Goal: Task Accomplishment & Management: Use online tool/utility

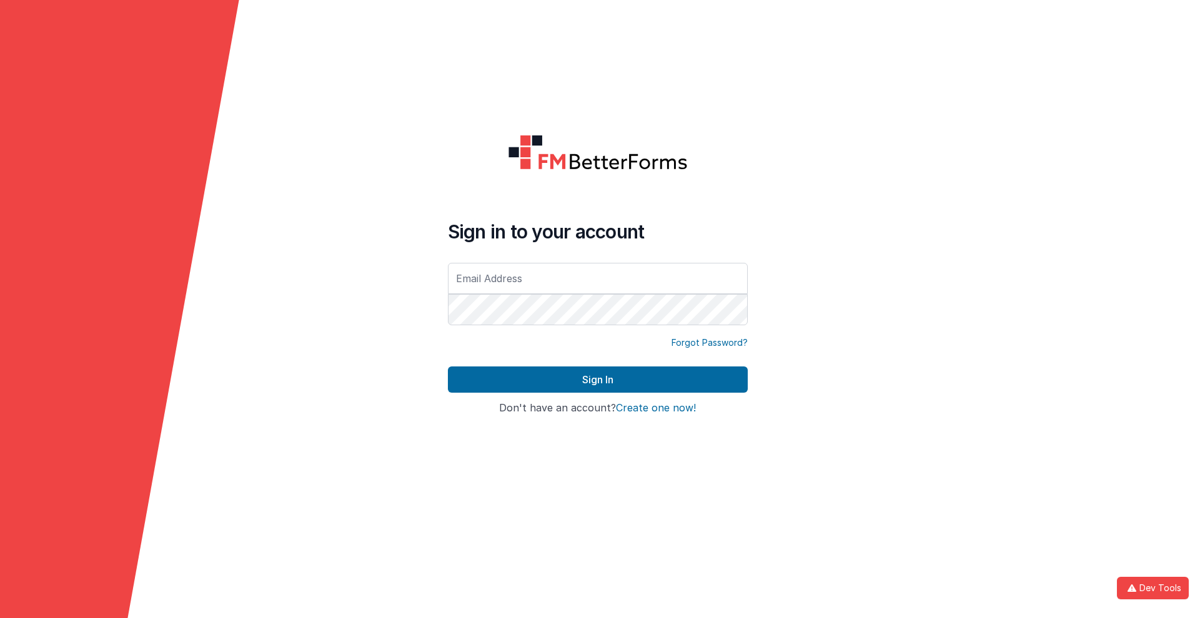
click at [597, 278] on input "text" at bounding box center [598, 278] width 300 height 31
type input "alexander@delfsengineering.ca"
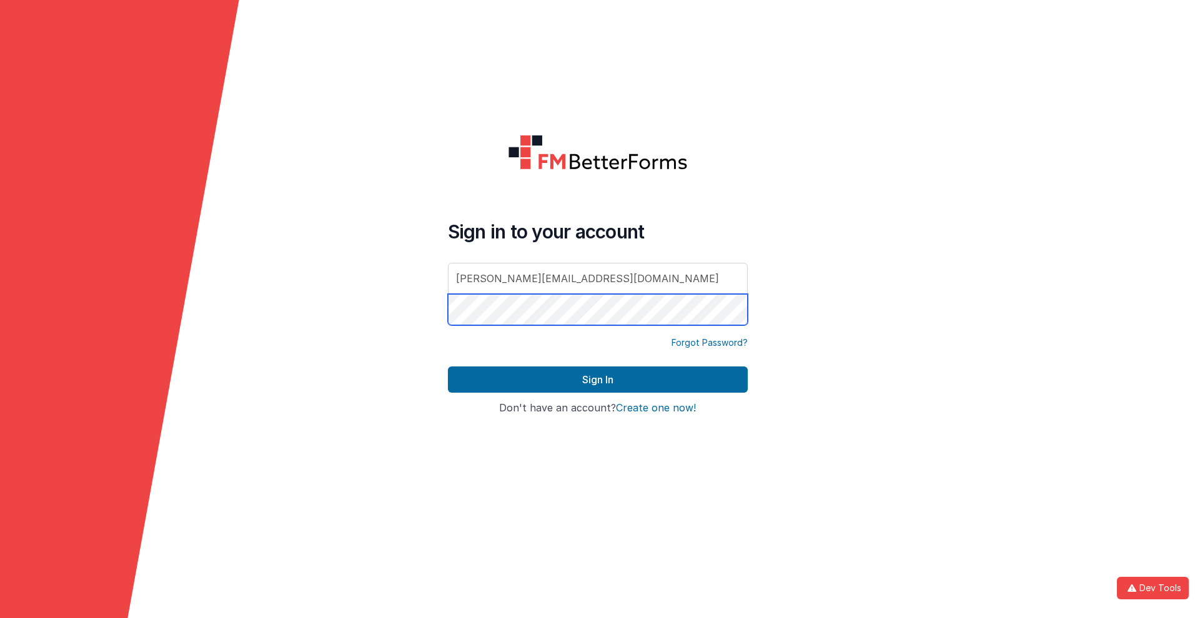
click at [448, 367] on button "Sign In" at bounding box center [598, 380] width 300 height 26
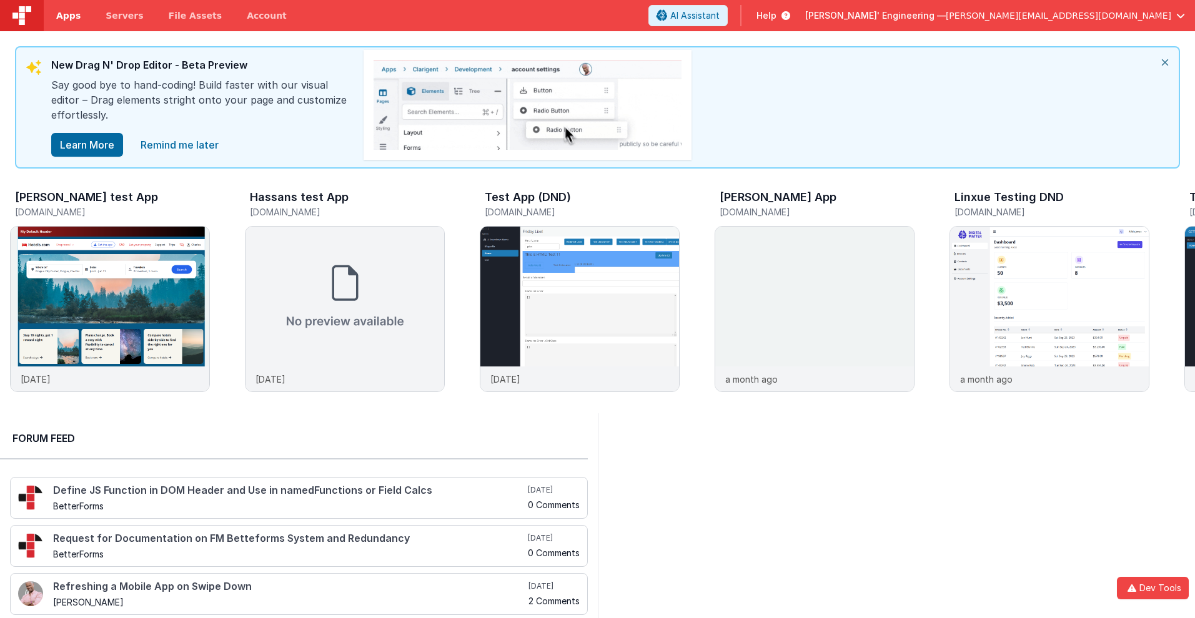
click at [68, 16] on span "Apps" at bounding box center [68, 15] width 24 height 12
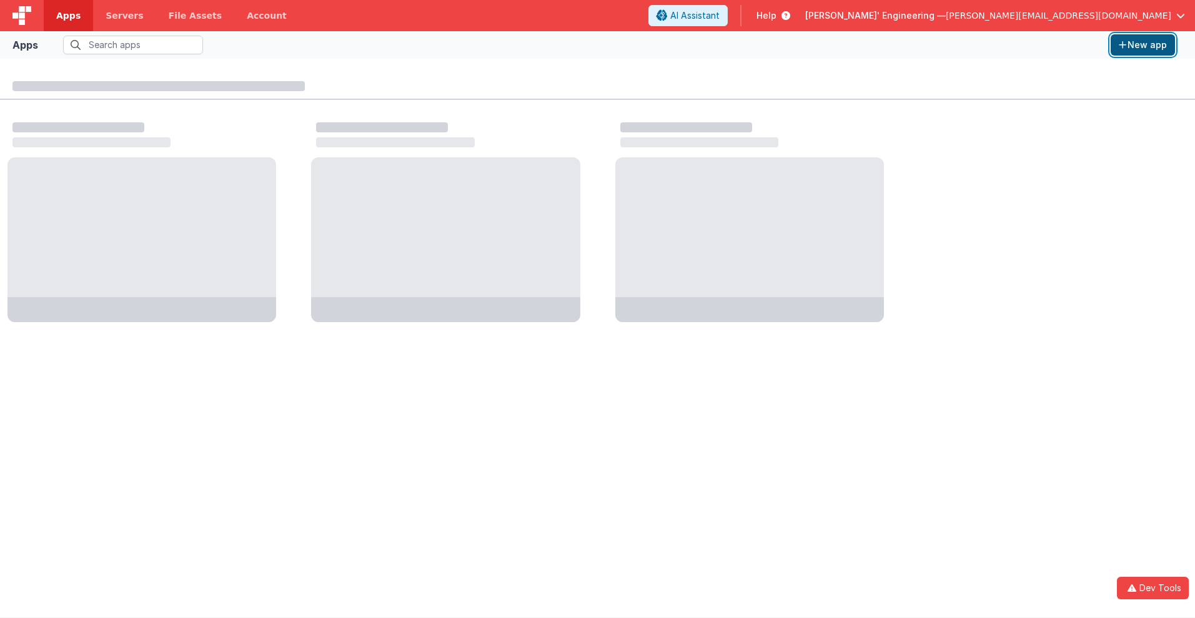
click at [1143, 45] on button "New app" at bounding box center [1143, 44] width 64 height 21
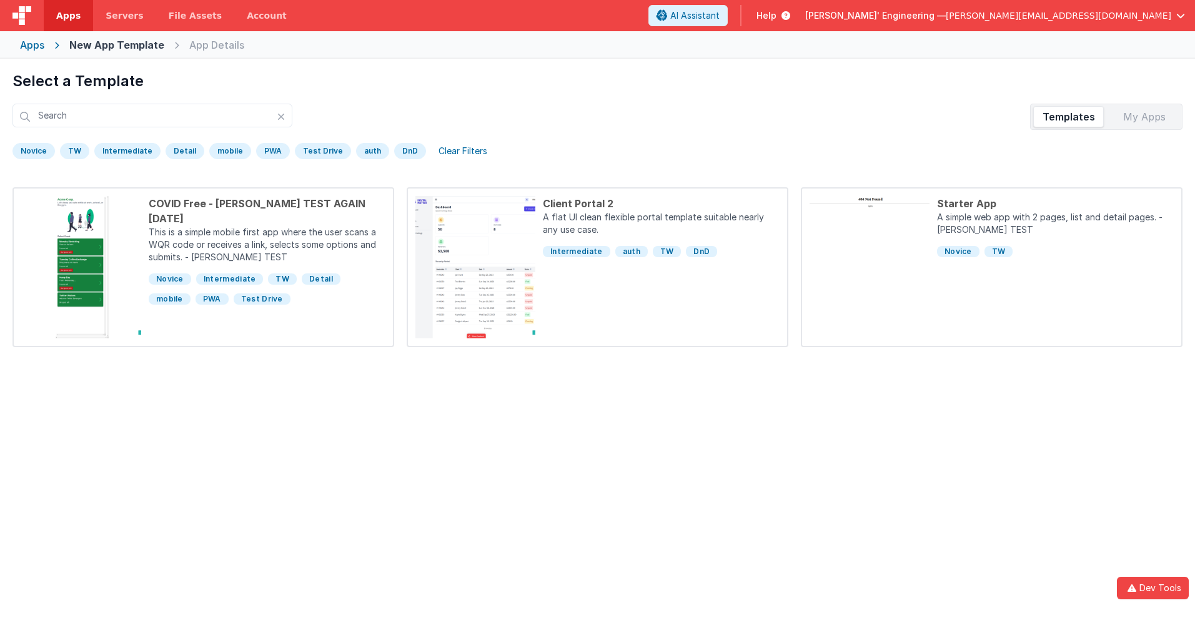
scroll to position [59, 0]
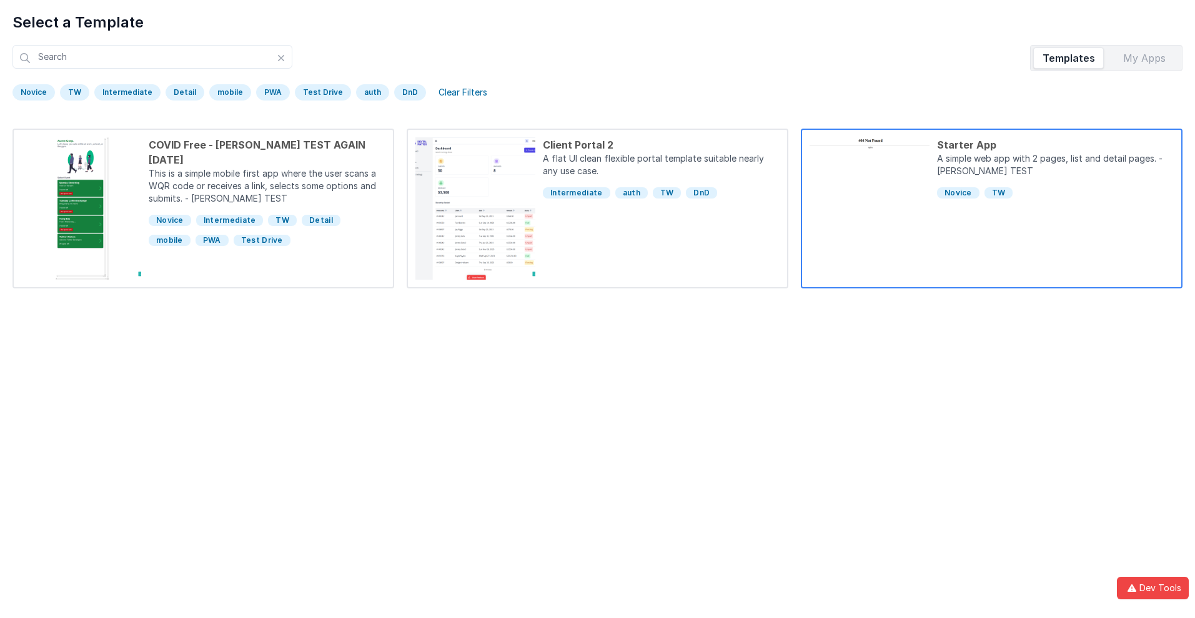
click at [1055, 145] on div "Starter App" at bounding box center [1055, 144] width 237 height 15
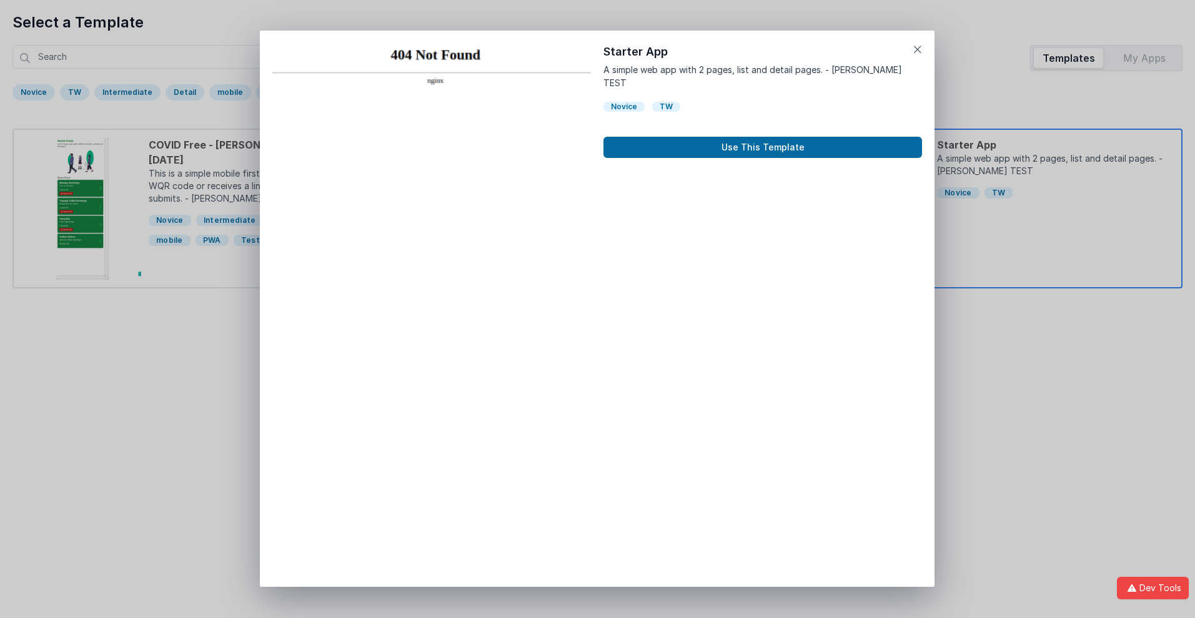
scroll to position [10, 0]
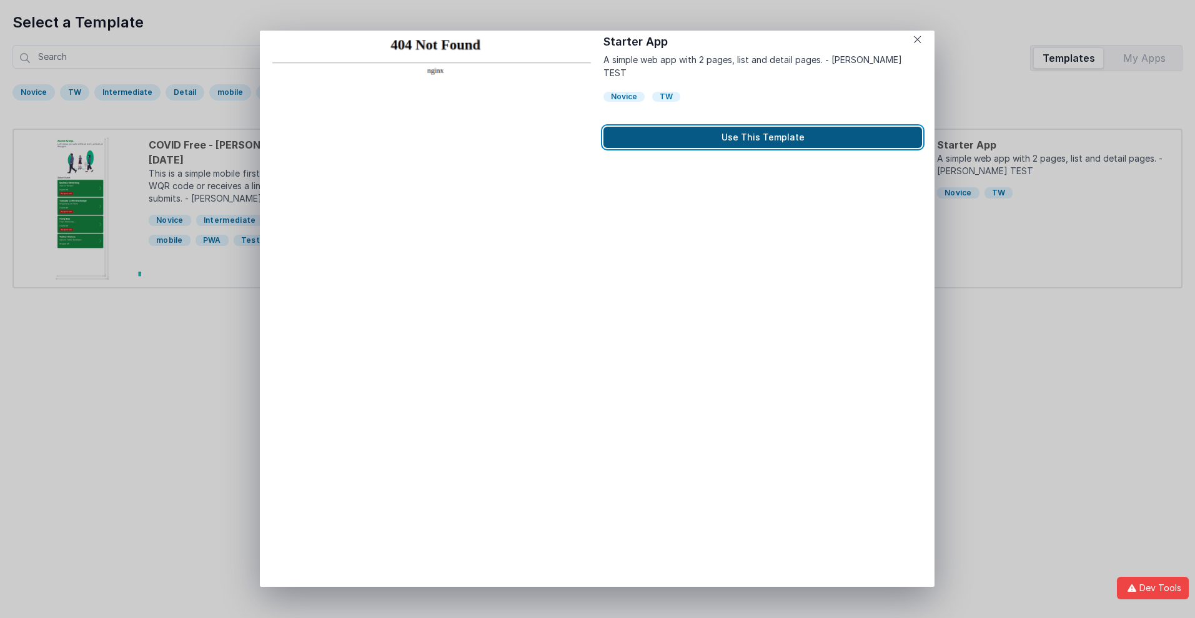
click at [763, 127] on button "Use This Template" at bounding box center [762, 137] width 319 height 21
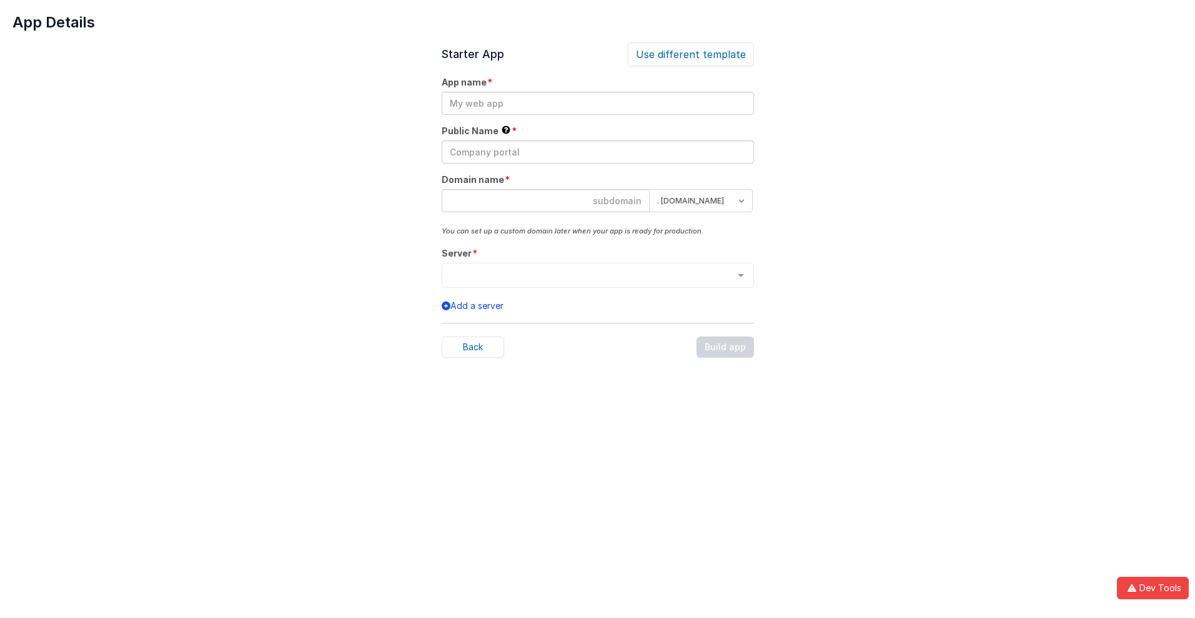
scroll to position [0, 0]
click at [597, 103] on input "text" at bounding box center [598, 103] width 312 height 23
type input "testapp131"
click at [597, 152] on input "text" at bounding box center [598, 152] width 312 height 23
type input "Test"
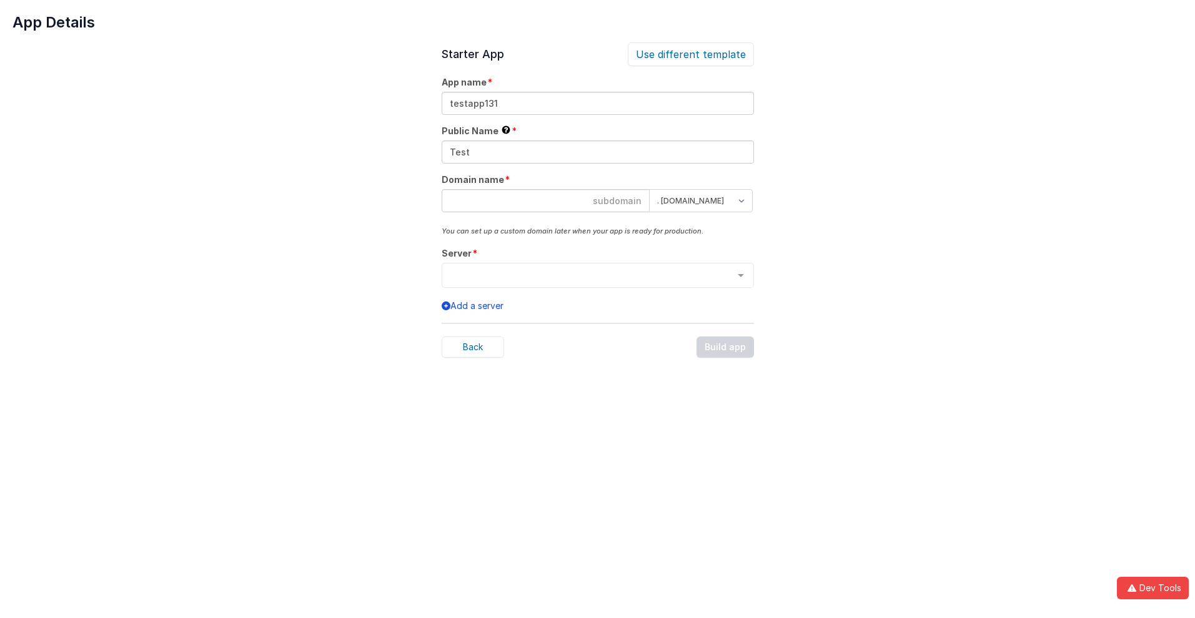
click at [545, 201] on input at bounding box center [546, 200] width 208 height 23
type input "testapp131"
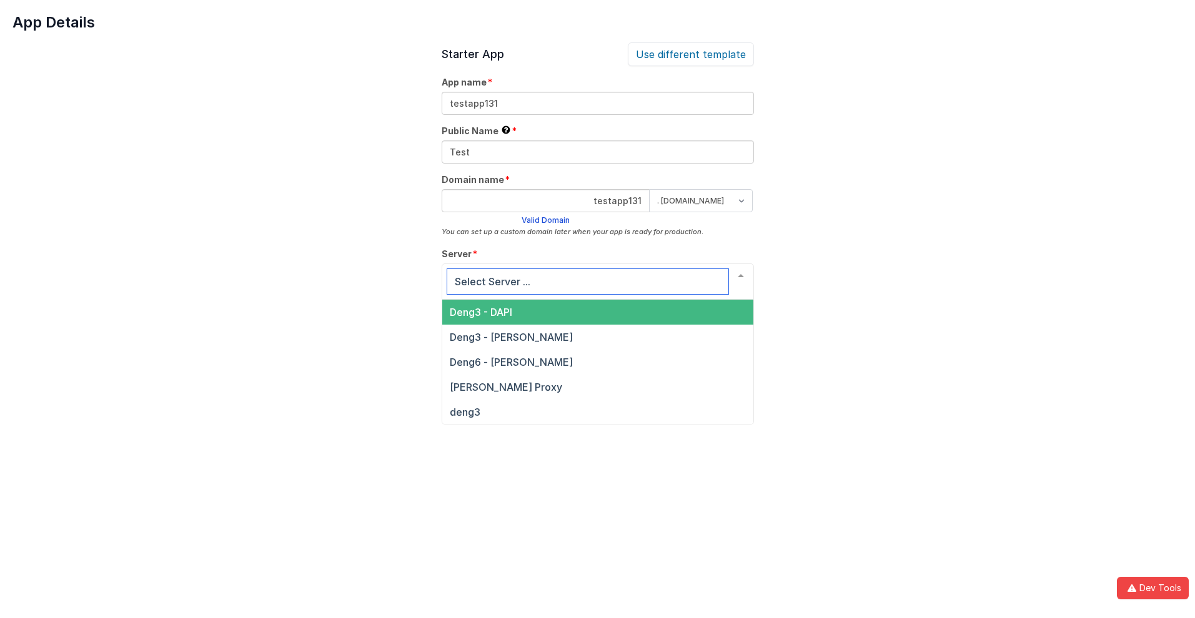
scroll to position [42, 0]
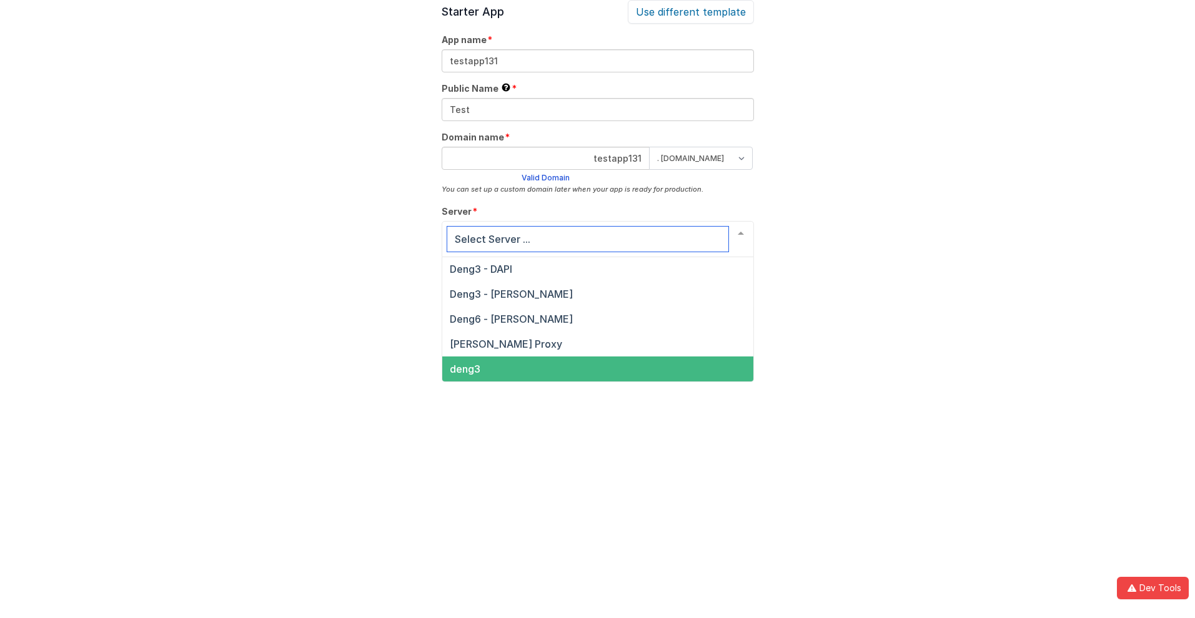
click at [464, 369] on span "deng3" at bounding box center [465, 369] width 31 height 12
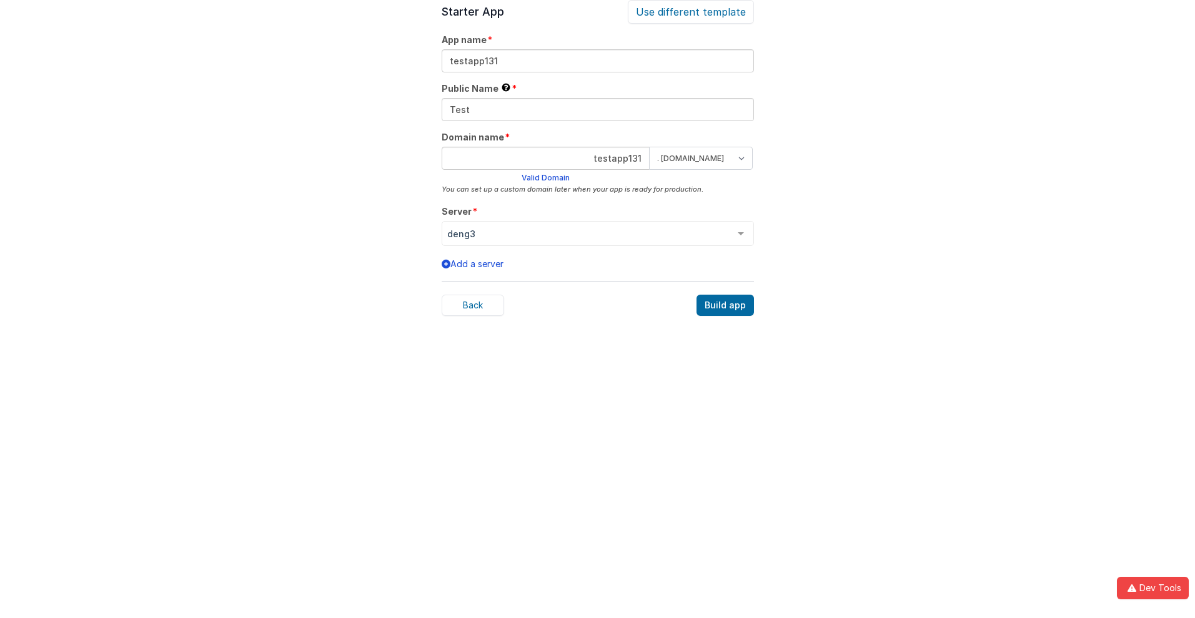
scroll to position [39, 0]
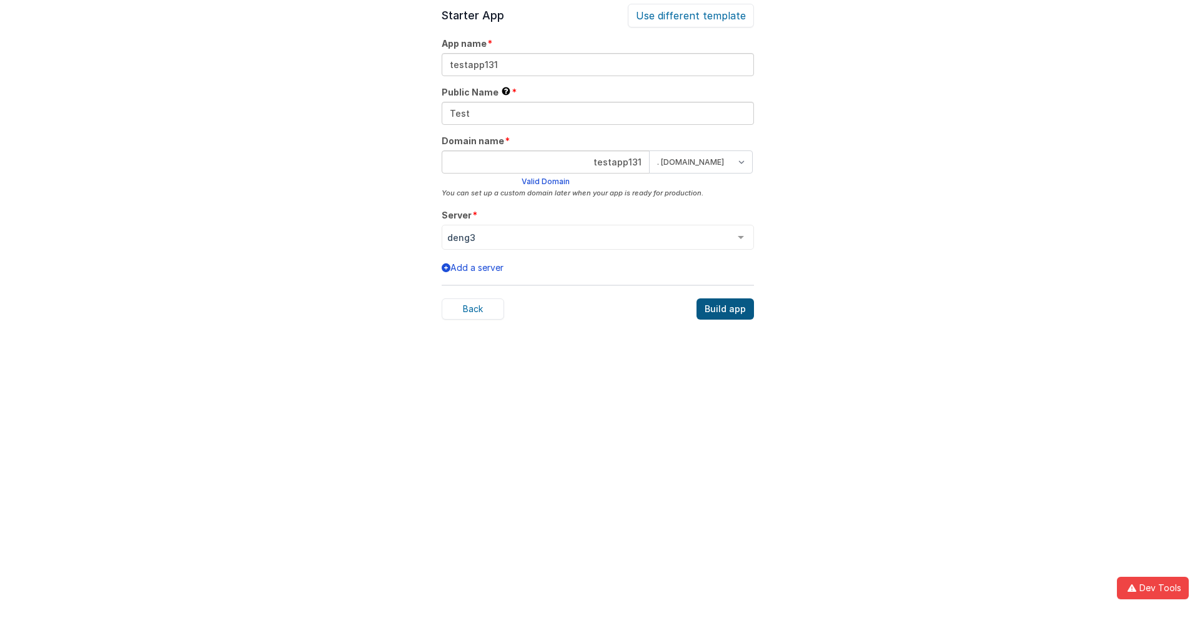
click at [726, 309] on div "Build app" at bounding box center [725, 309] width 57 height 21
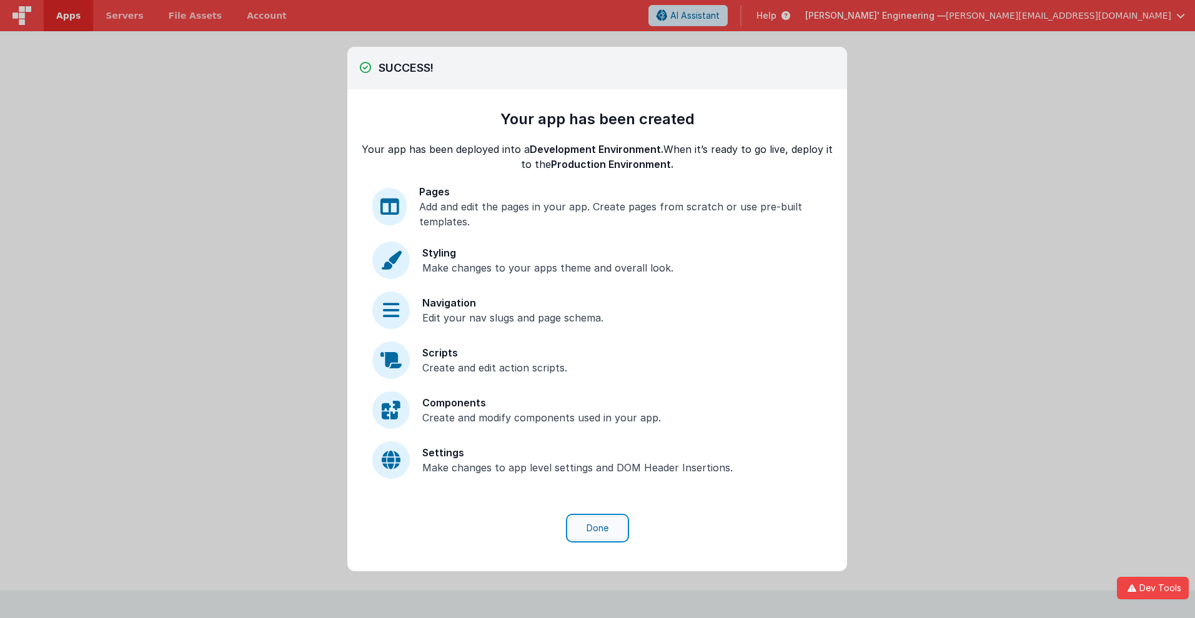
click at [597, 529] on button "Done" at bounding box center [598, 529] width 58 height 24
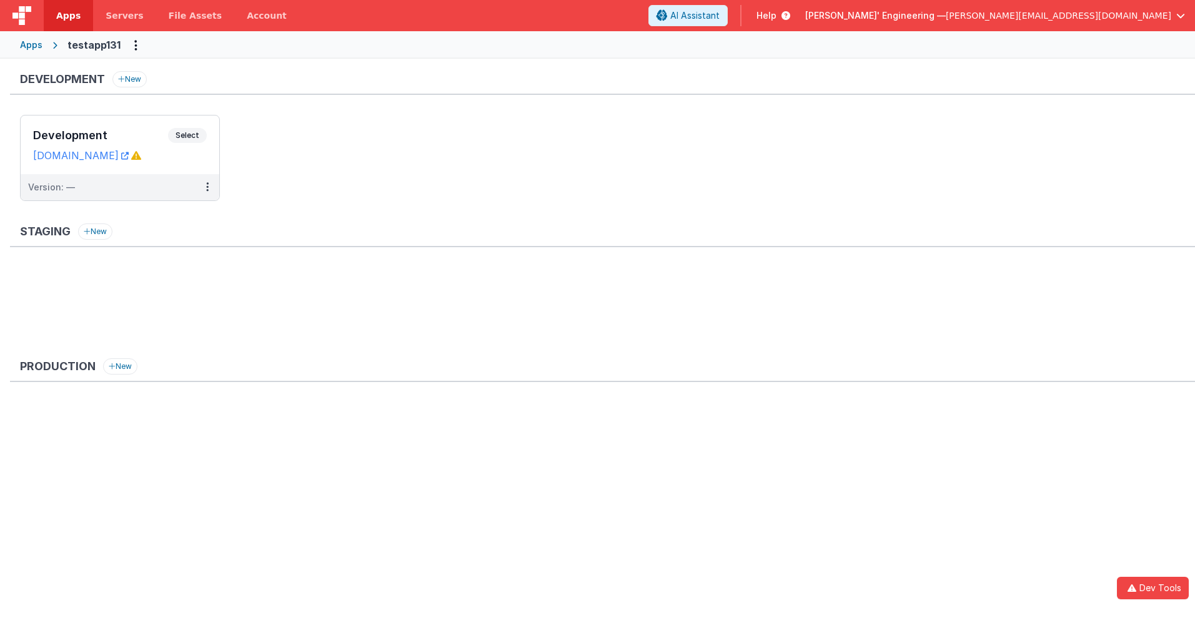
click at [68, 16] on span "Apps" at bounding box center [68, 15] width 24 height 12
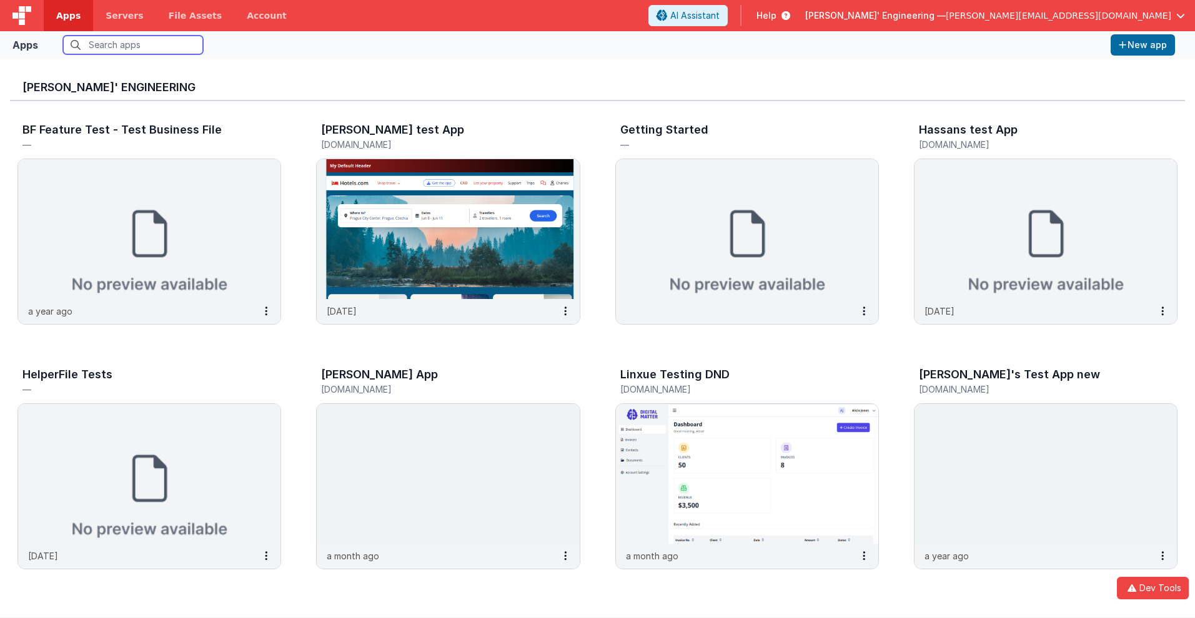
click at [133, 45] on input "text" at bounding box center [133, 45] width 140 height 19
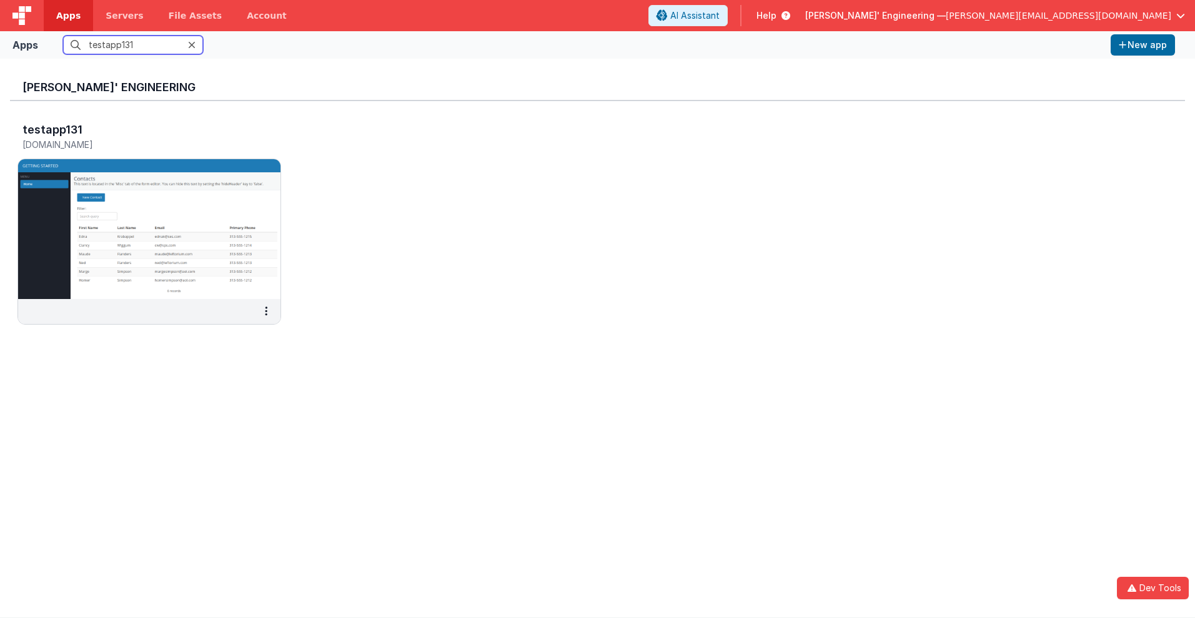
scroll to position [10, 0]
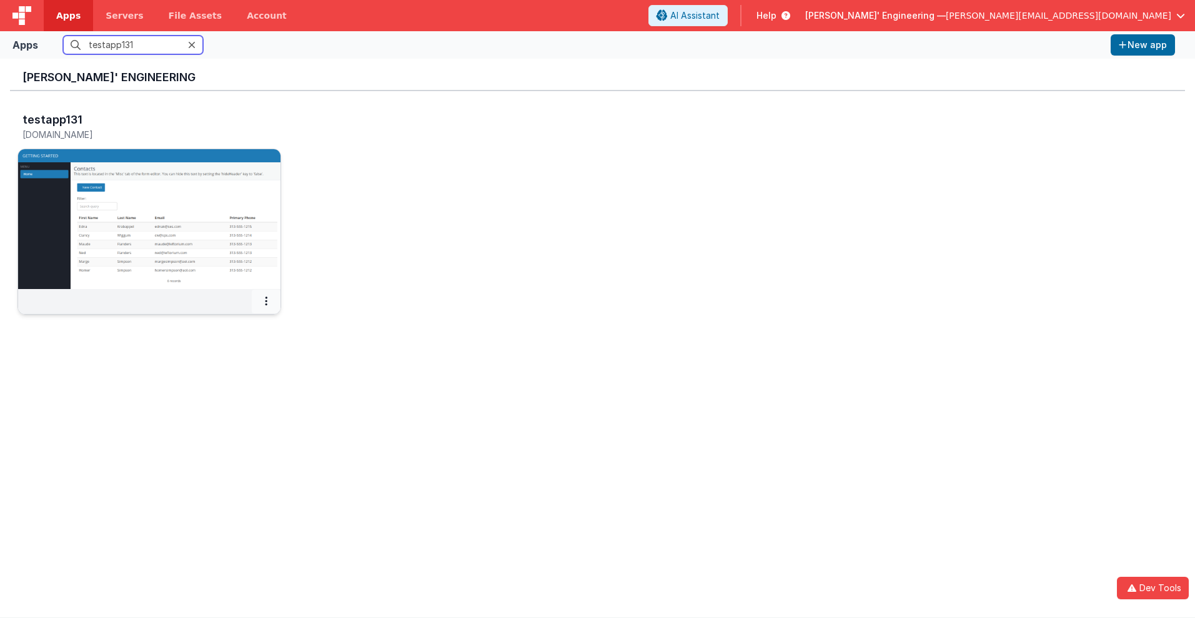
type input "testapp131"
click at [266, 301] on icon at bounding box center [266, 301] width 2 height 1
click at [237, 325] on link "Settings" at bounding box center [238, 326] width 86 height 22
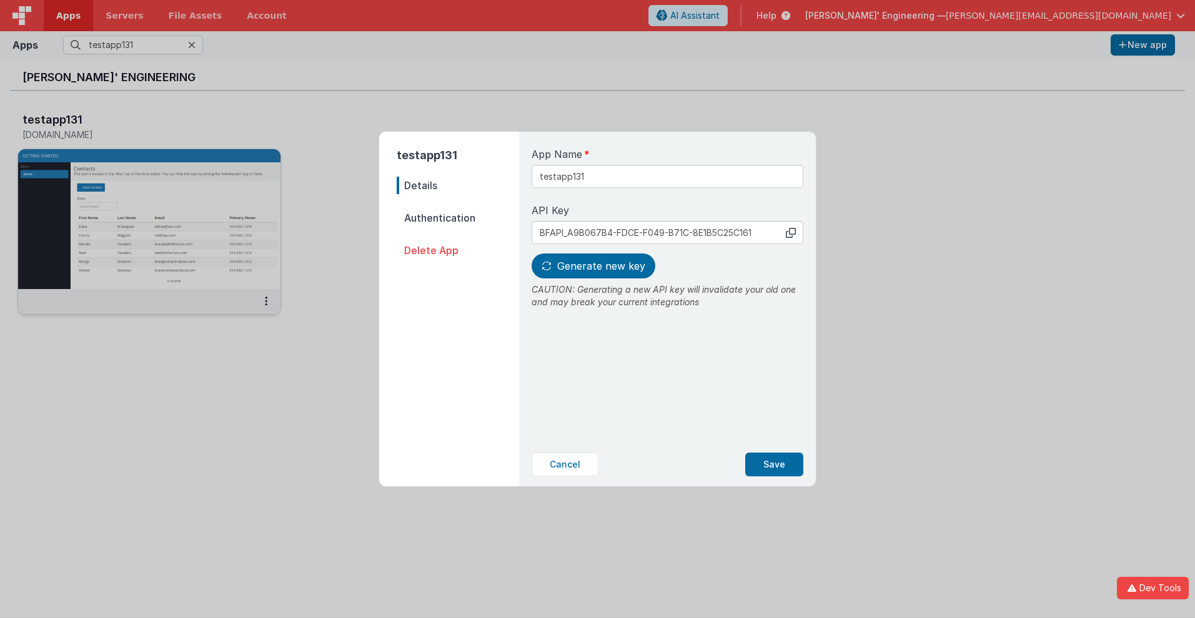
click at [458, 186] on span "Details" at bounding box center [458, 185] width 122 height 17
click at [625, 172] on input "testapp131" at bounding box center [668, 176] width 272 height 23
click at [791, 232] on icon at bounding box center [791, 233] width 10 height 10
click at [592, 266] on span "Generate new key" at bounding box center [601, 266] width 88 height 12
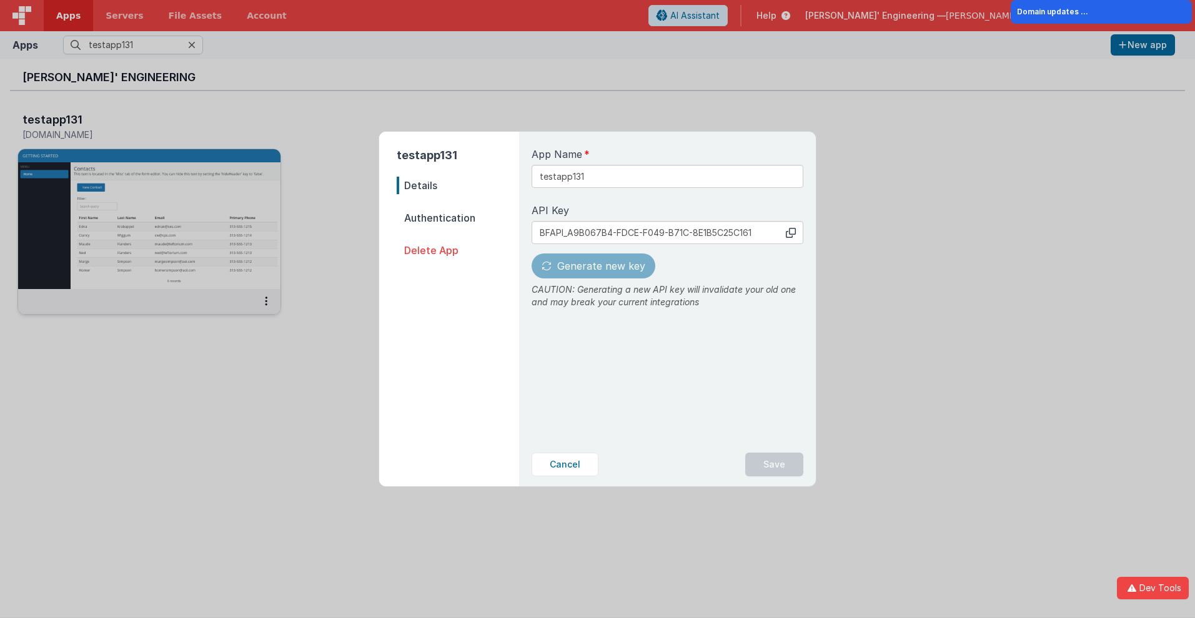
type input "BFAPI_CA2271C2-0918-DD45-9078-27C5275EF127"
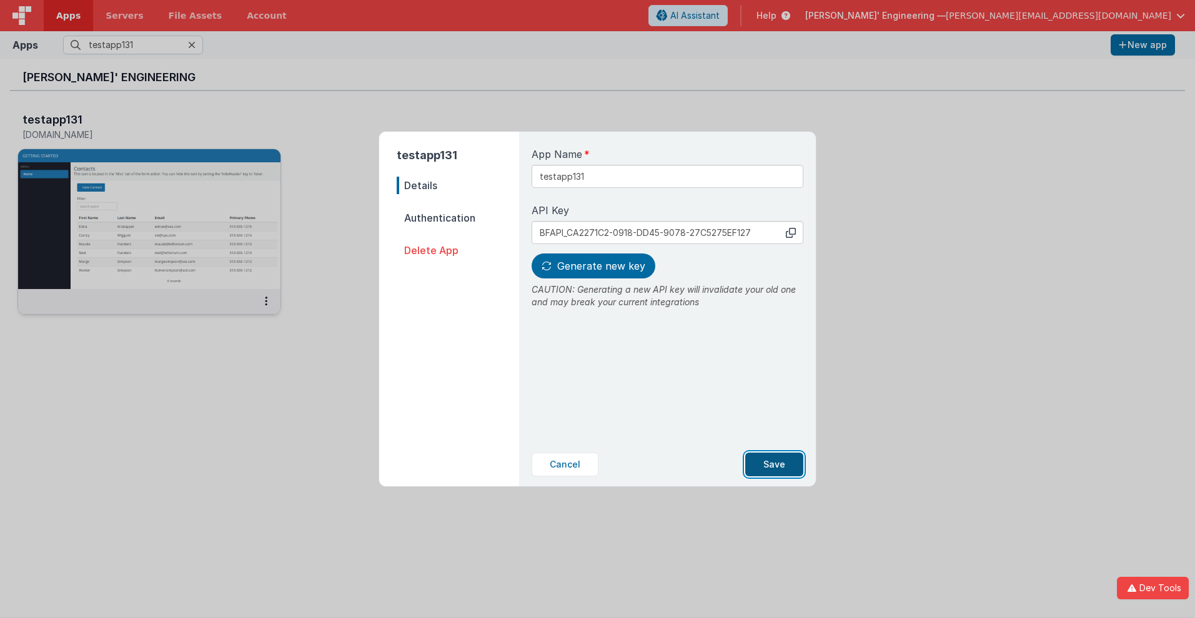
click at [775, 465] on button "Save" at bounding box center [774, 465] width 58 height 24
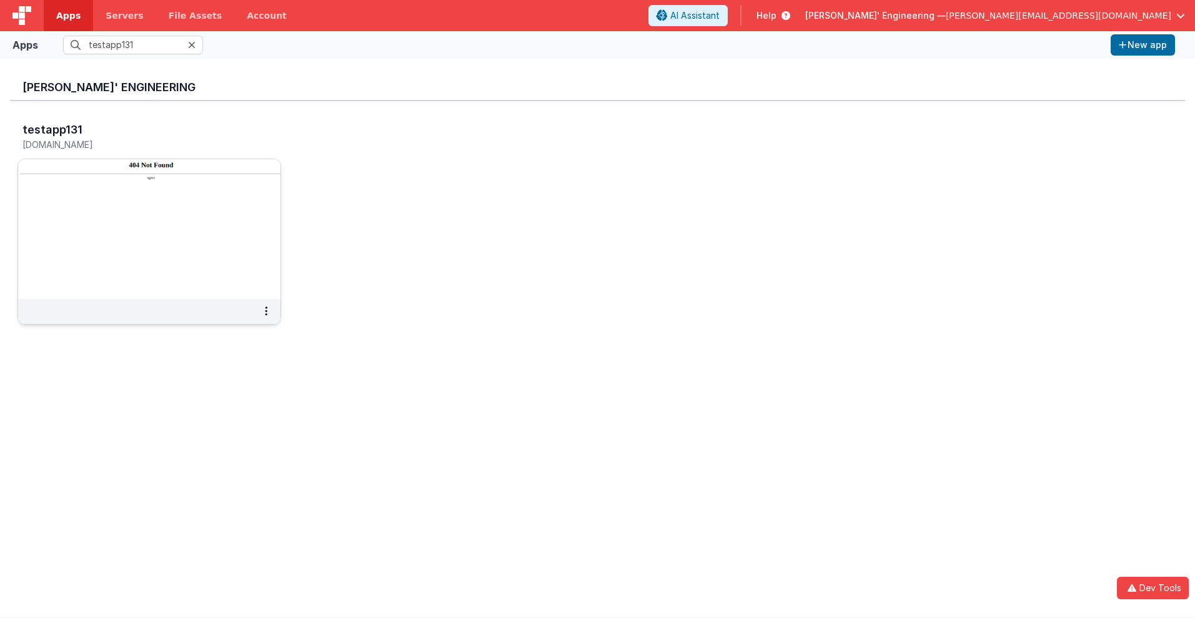
scroll to position [0, 0]
click at [51, 129] on h3 "testapp131" at bounding box center [52, 130] width 60 height 12
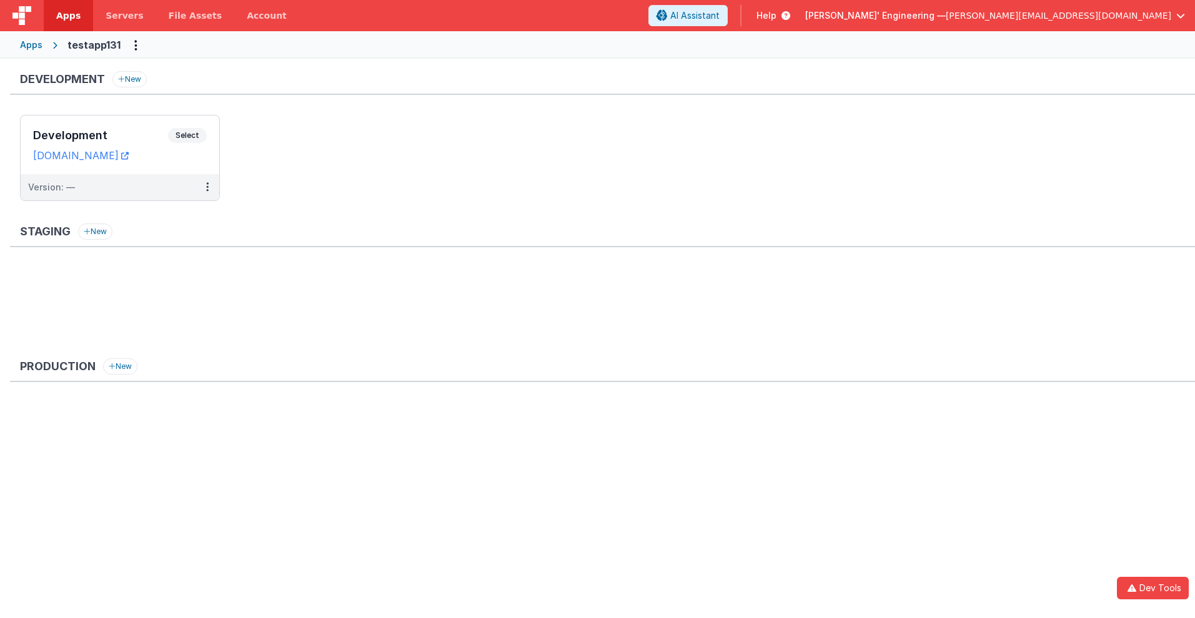
click at [68, 16] on span "Apps" at bounding box center [68, 15] width 24 height 12
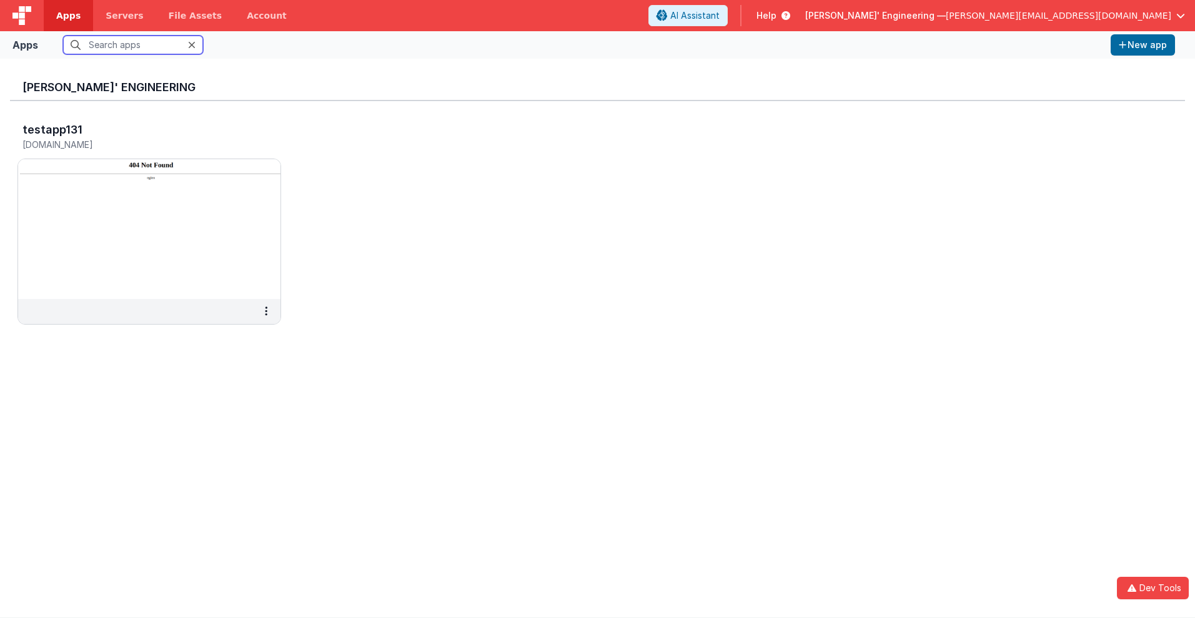
click at [133, 45] on input "text" at bounding box center [133, 45] width 140 height 19
type input "testapp131"
click at [133, 45] on input "testapp131" at bounding box center [133, 45] width 140 height 19
click at [136, 144] on h5 "testapp131.fmbetterforms.com" at bounding box center [135, 144] width 227 height 9
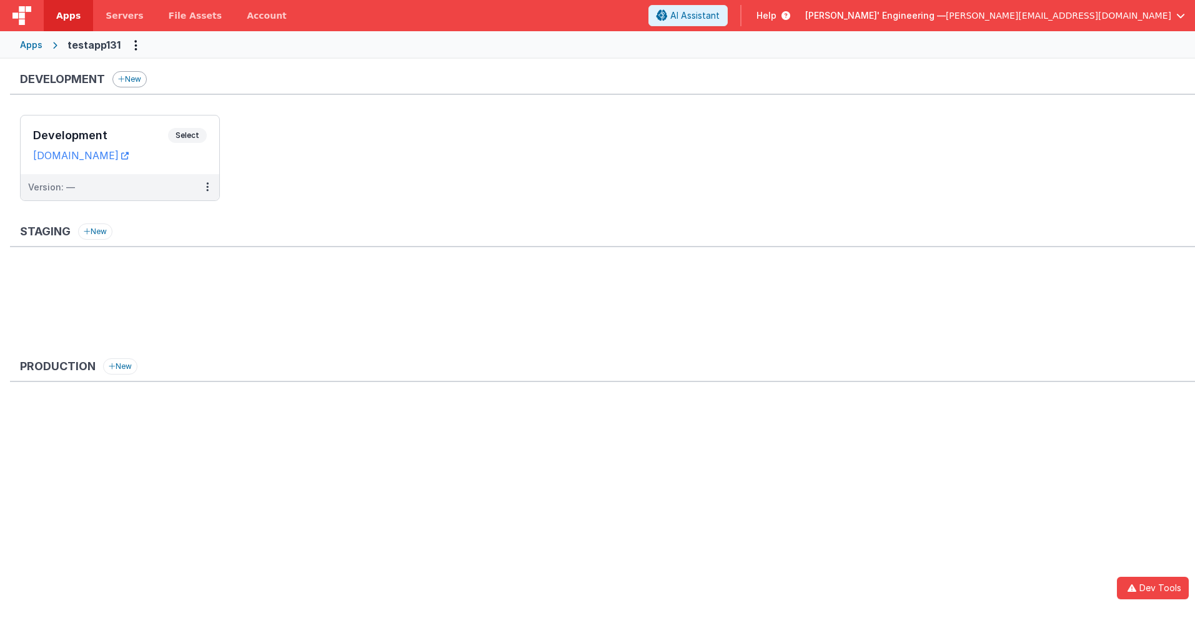
click at [131, 79] on button "New" at bounding box center [129, 79] width 34 height 16
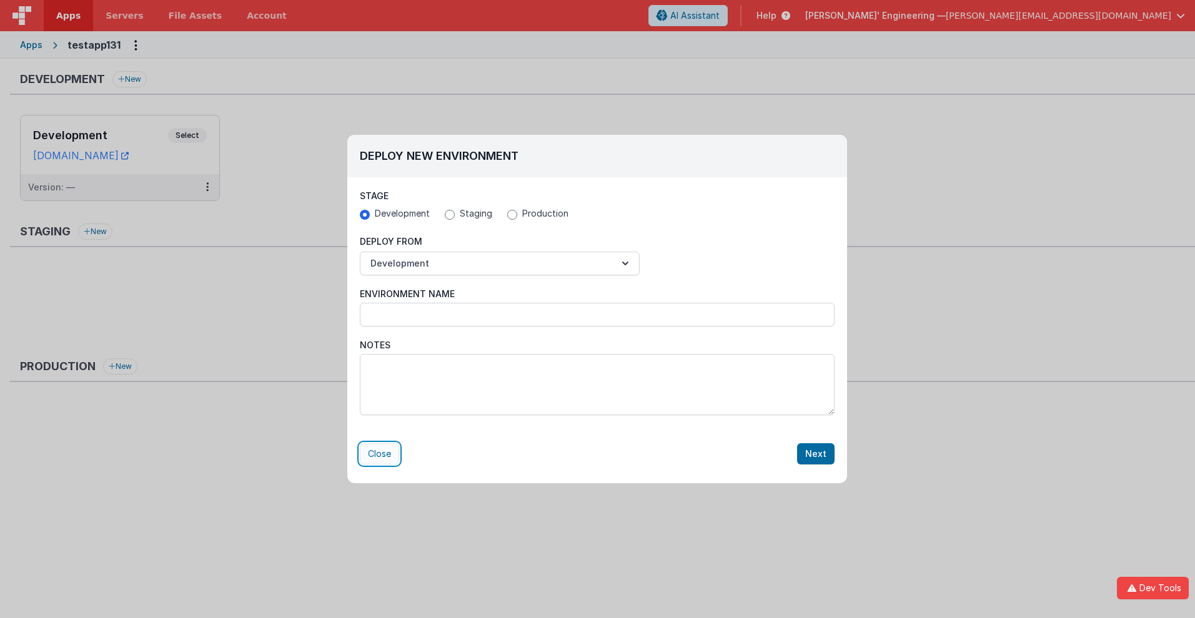
click at [379, 454] on button "Close" at bounding box center [379, 454] width 39 height 21
radio input "false"
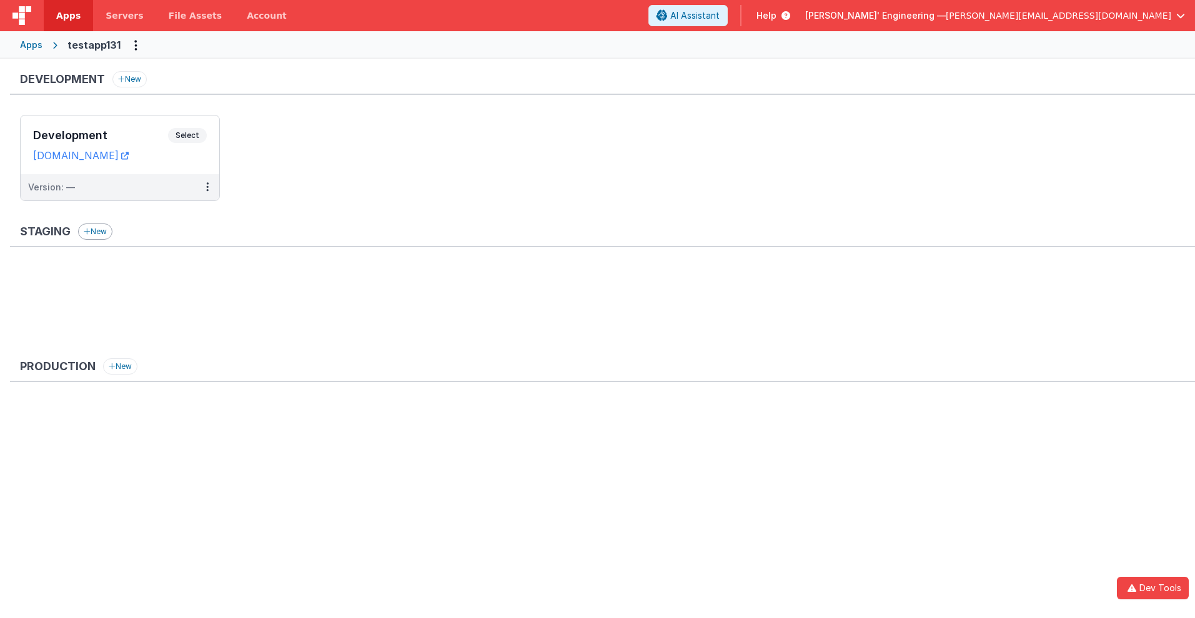
click at [82, 226] on button "New" at bounding box center [95, 232] width 34 height 16
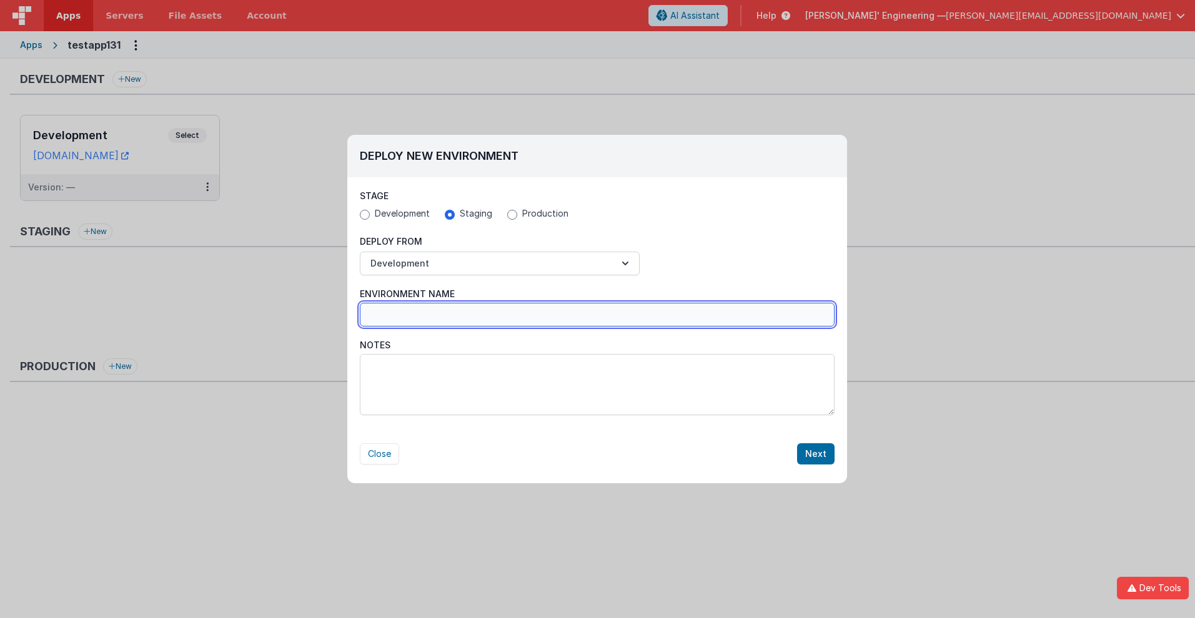
click at [597, 315] on input "Environment Name" at bounding box center [597, 315] width 475 height 24
type input "Staging_"
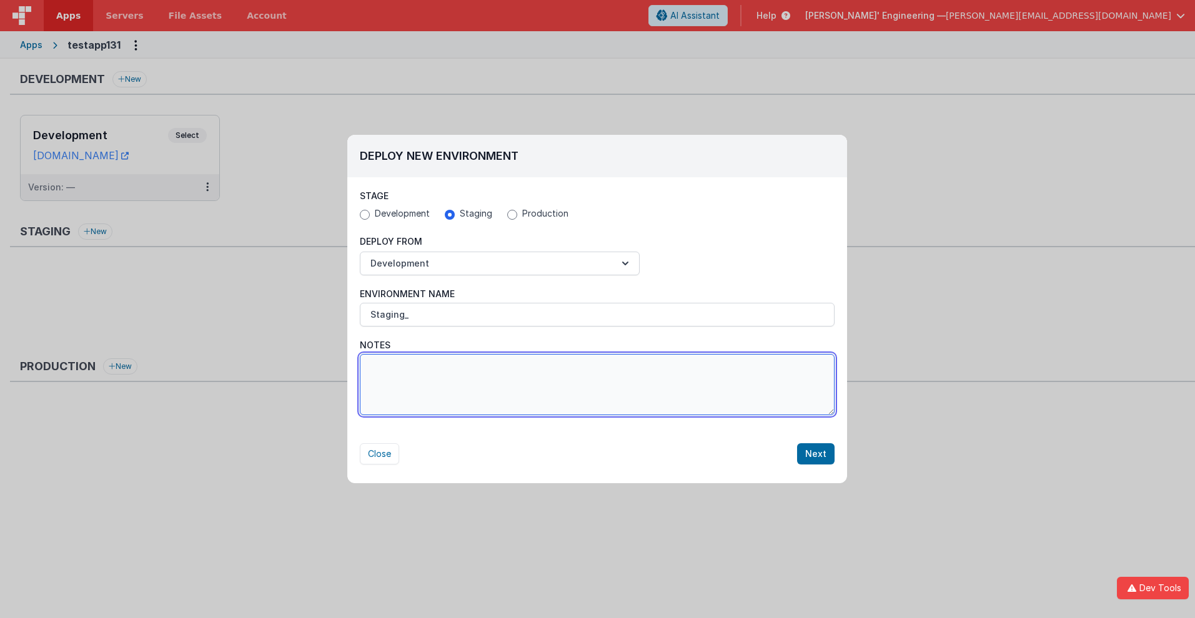
click at [597, 385] on textarea "Notes" at bounding box center [597, 384] width 475 height 61
type textarea "Test notes 123"
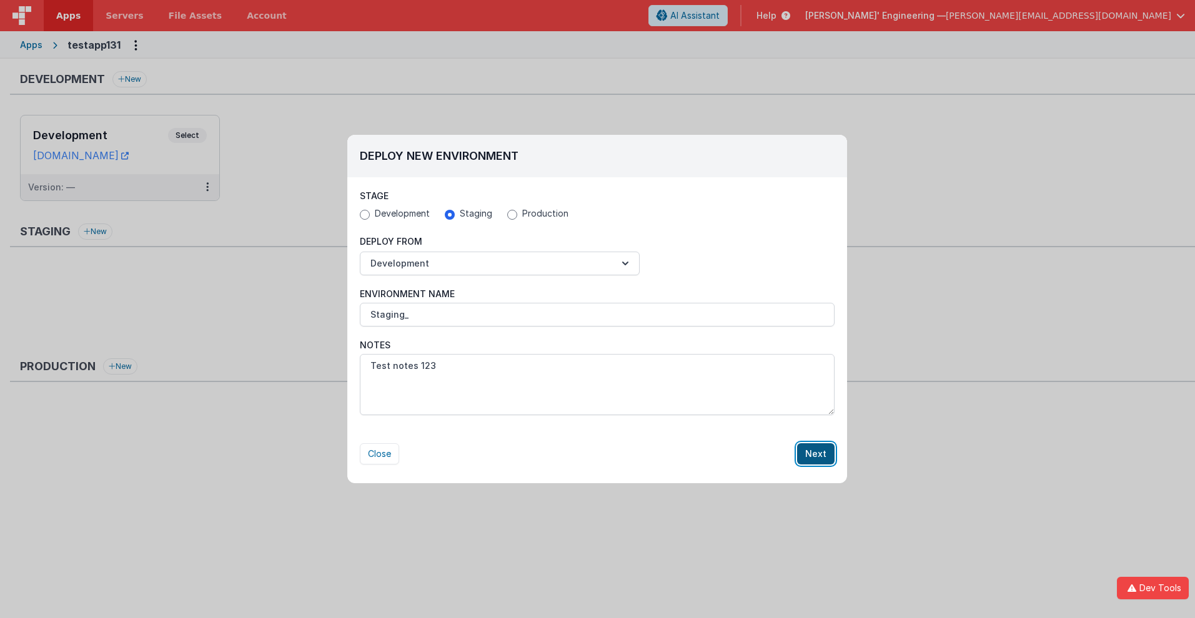
click at [817, 454] on button "Next" at bounding box center [815, 454] width 37 height 21
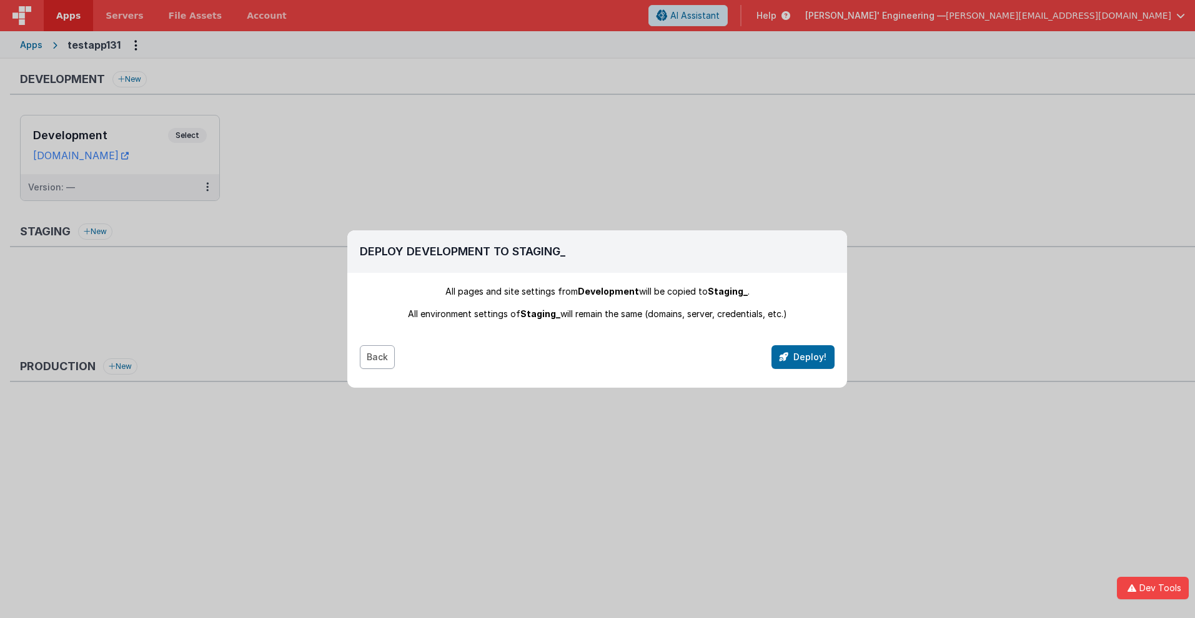
click at [377, 357] on button "Back" at bounding box center [377, 357] width 35 height 24
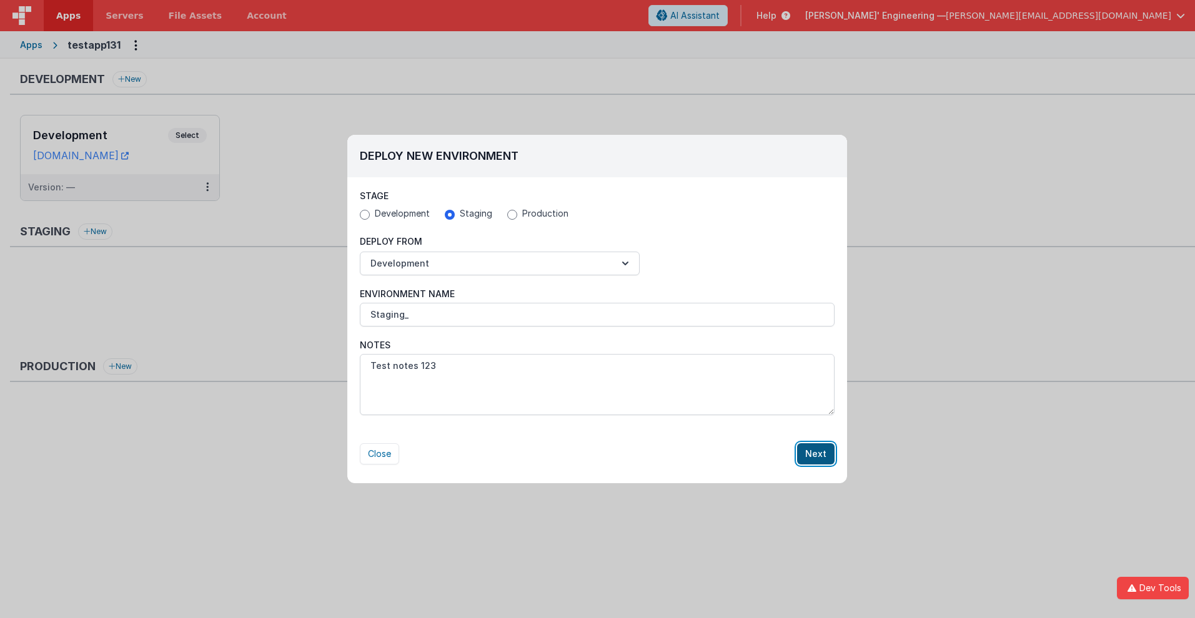
click at [817, 454] on button "Next" at bounding box center [815, 454] width 37 height 21
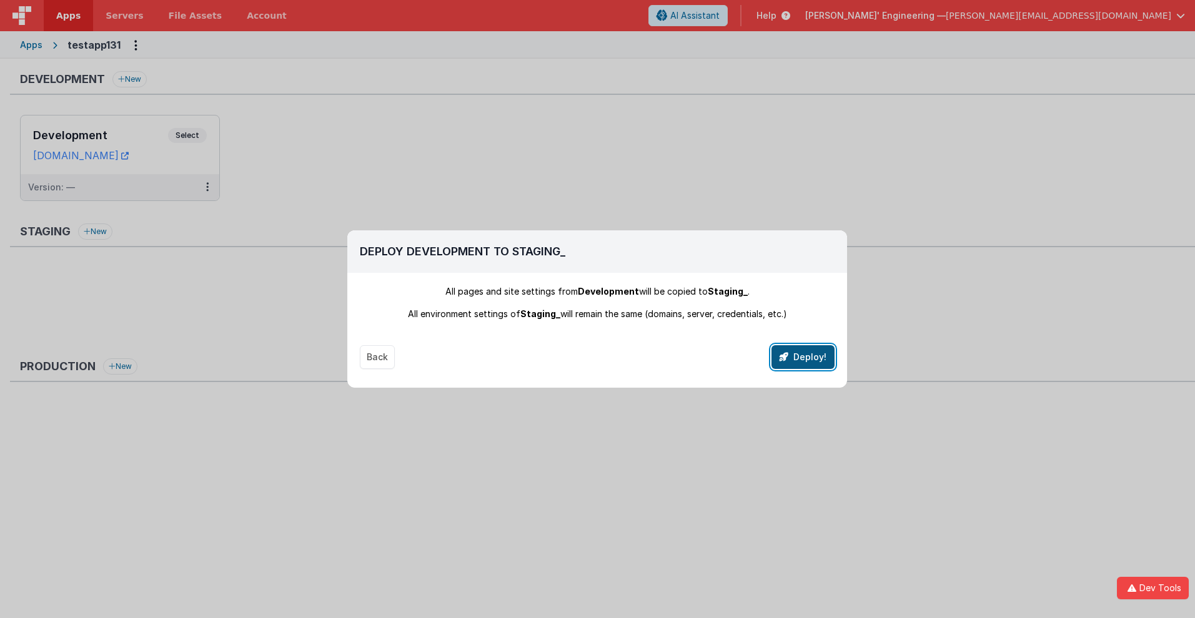
click at [803, 357] on button "Deploy!" at bounding box center [803, 357] width 63 height 24
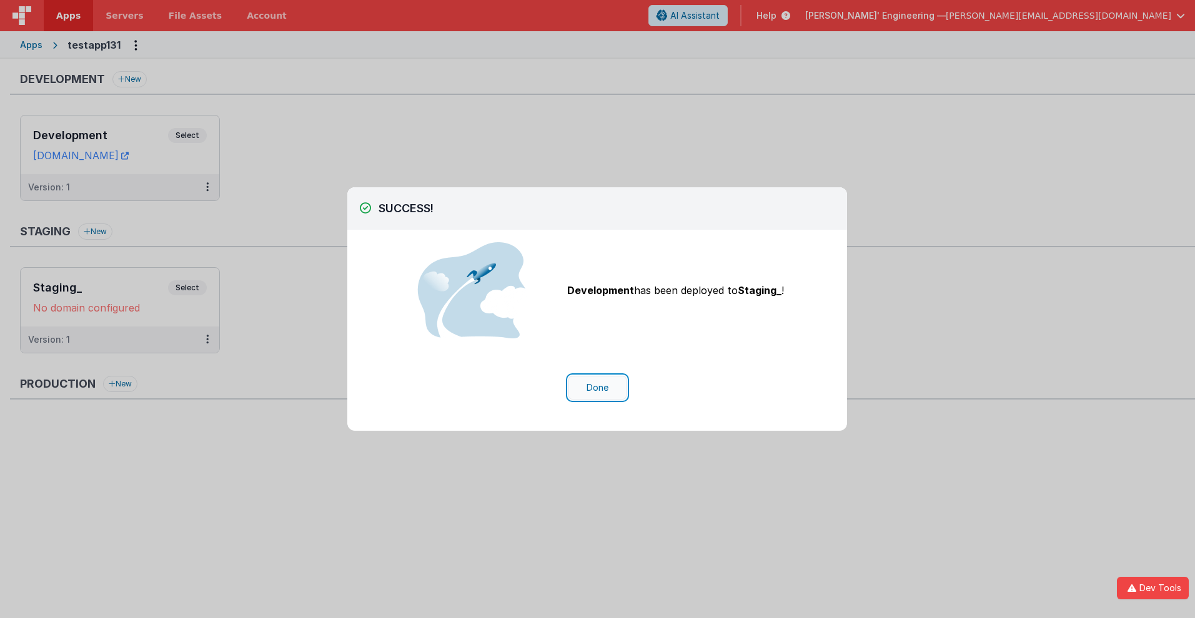
click at [597, 388] on button "Done" at bounding box center [598, 388] width 58 height 24
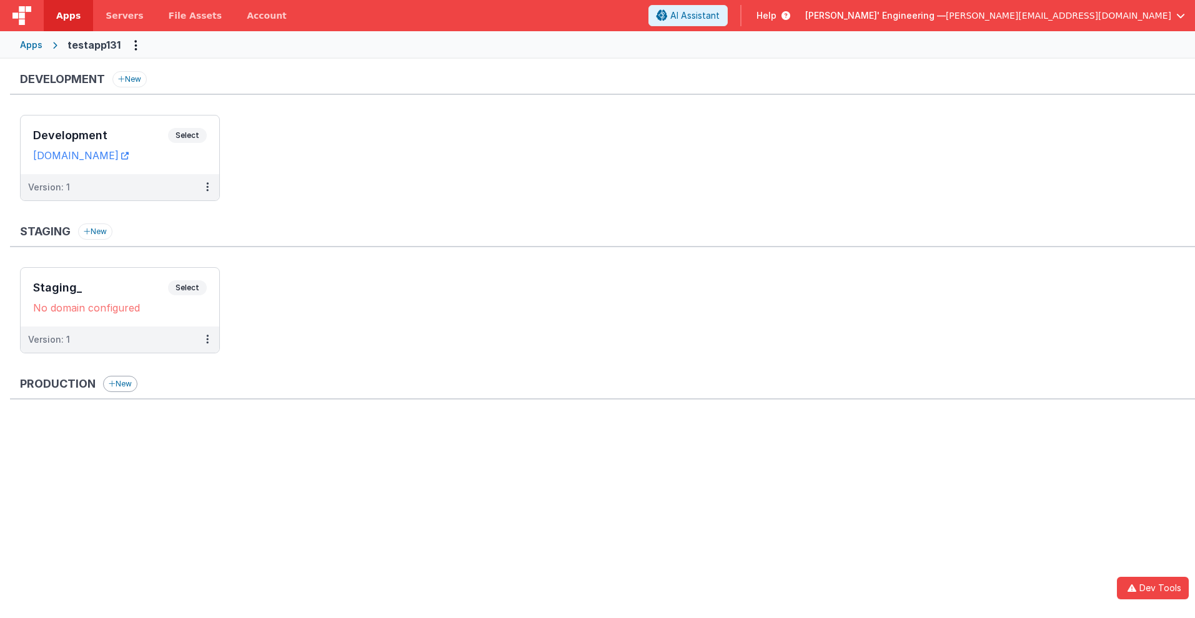
click at [121, 384] on button "New" at bounding box center [120, 384] width 34 height 16
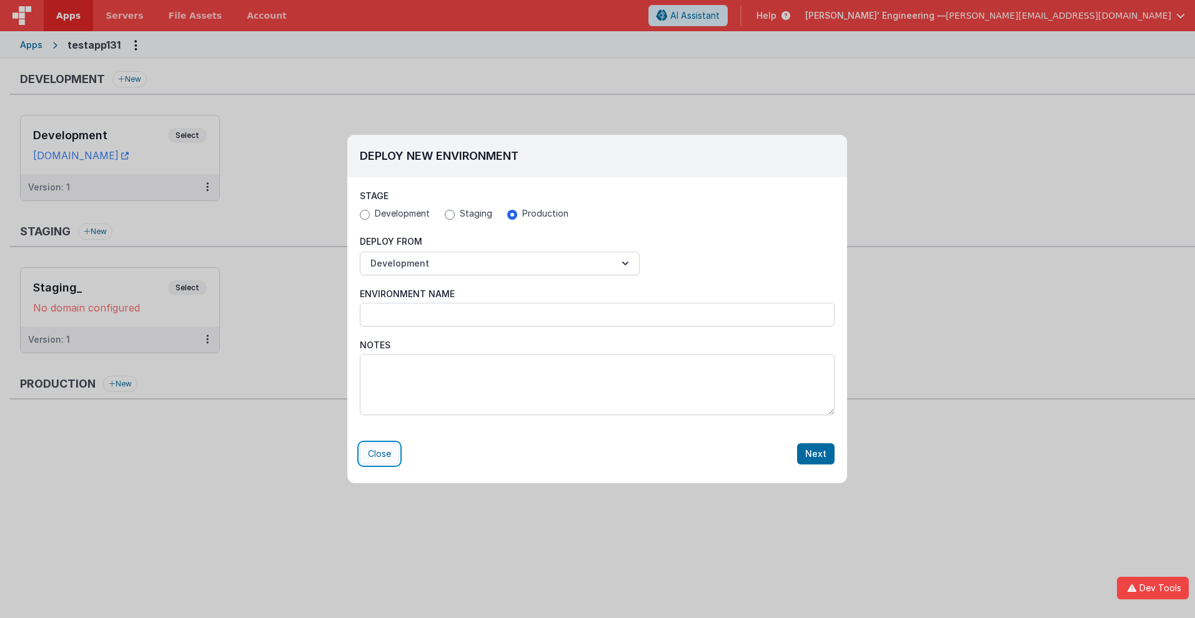
click at [379, 454] on button "Close" at bounding box center [379, 454] width 39 height 21
radio input "false"
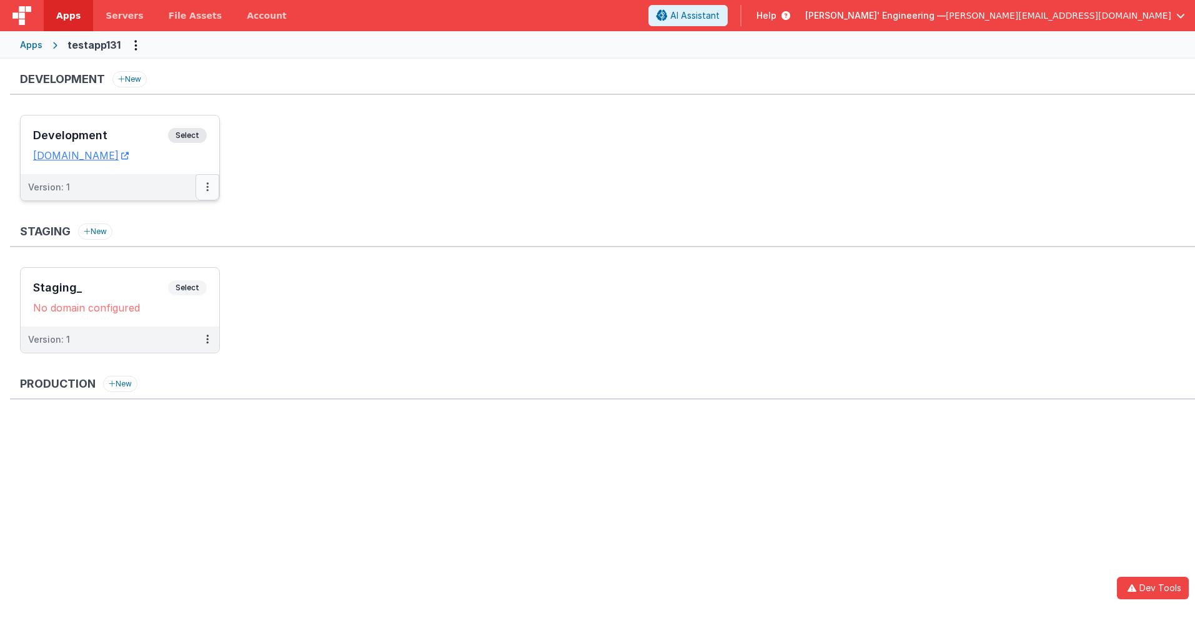
click at [207, 187] on icon at bounding box center [207, 187] width 2 height 1
click at [164, 216] on link "Edit" at bounding box center [164, 215] width 110 height 22
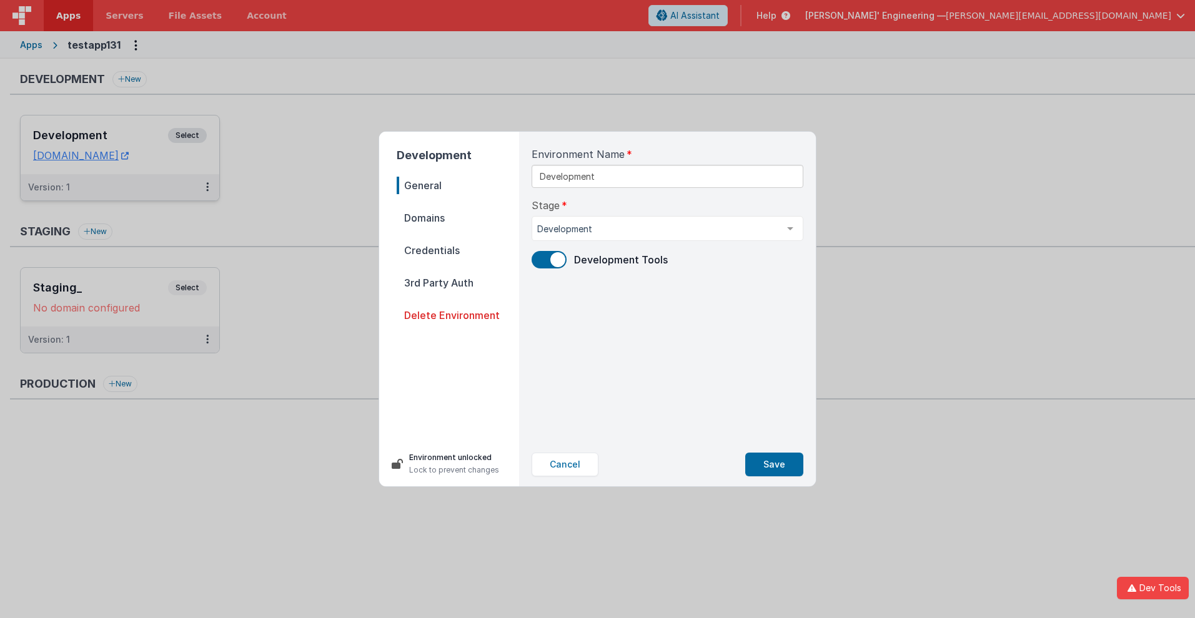
click at [458, 218] on span "Domains" at bounding box center [458, 217] width 122 height 17
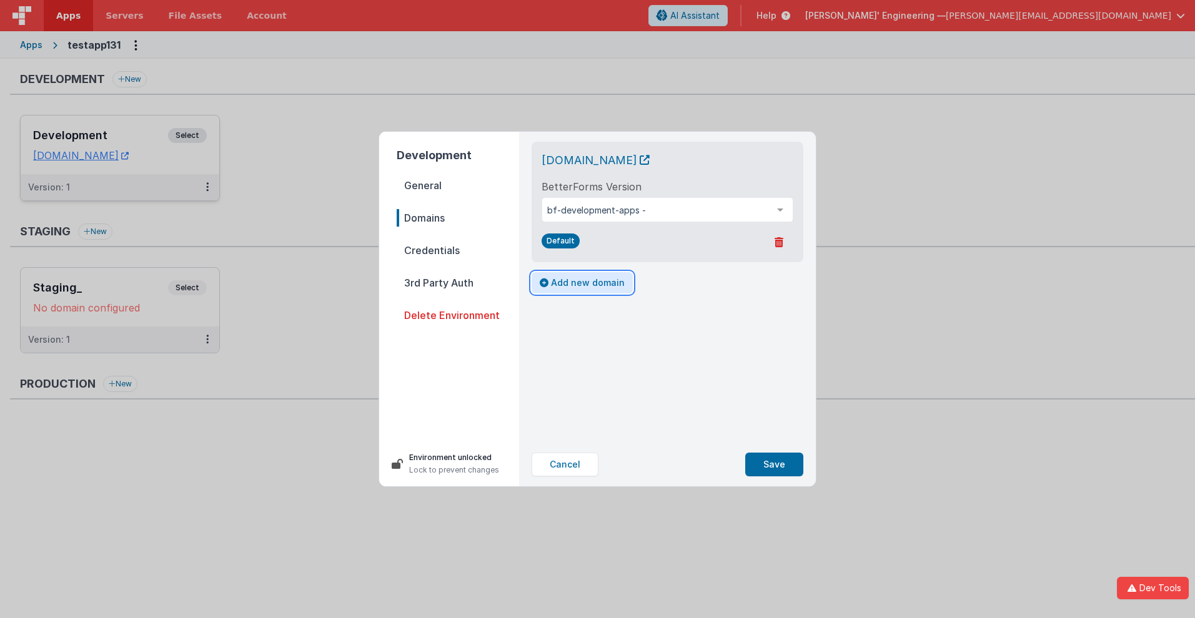
click at [580, 283] on button "Add new domain" at bounding box center [582, 282] width 101 height 21
select select "fmbetterforms.com"
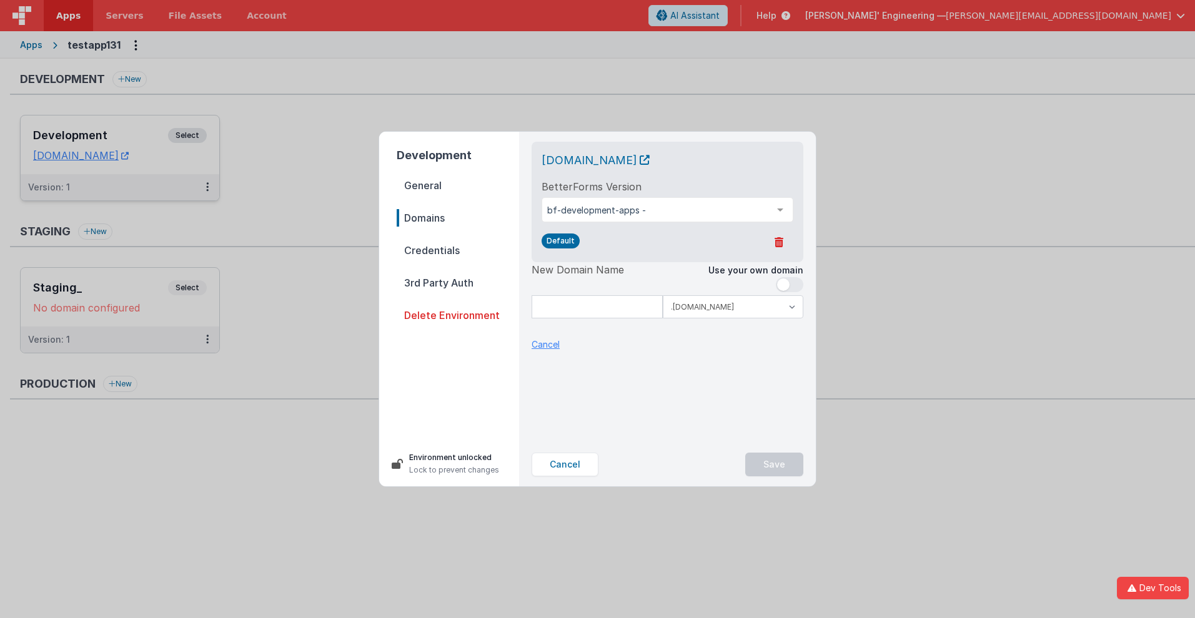
click at [545, 344] on p "Cancel" at bounding box center [546, 344] width 28 height 13
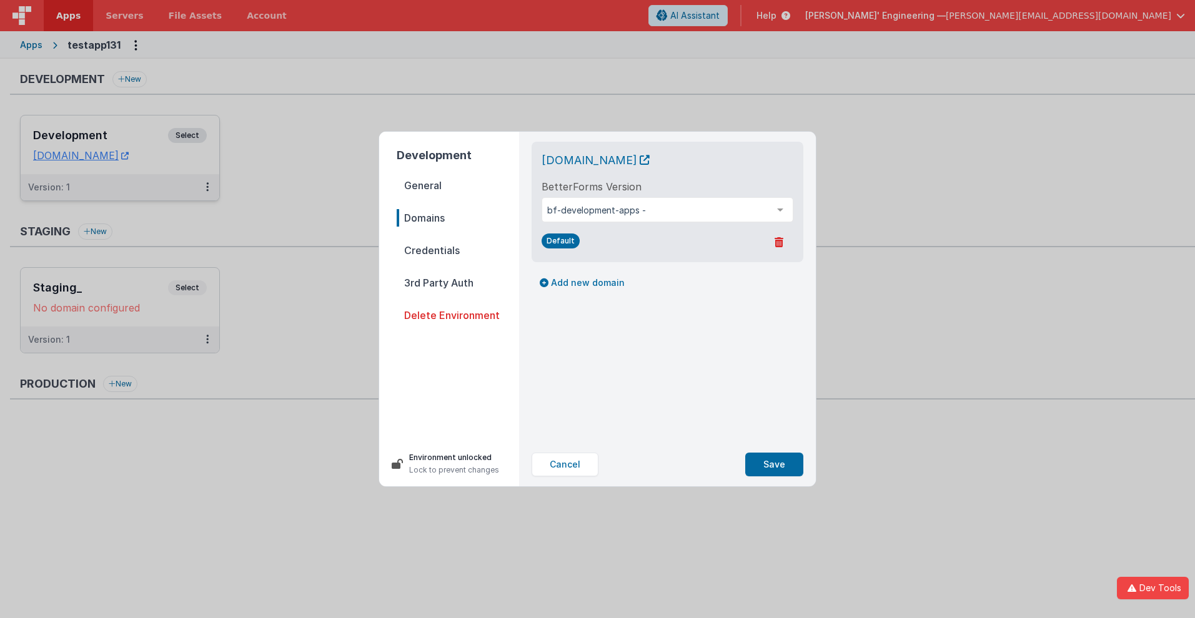
click at [458, 251] on span "Credentials" at bounding box center [458, 250] width 122 height 17
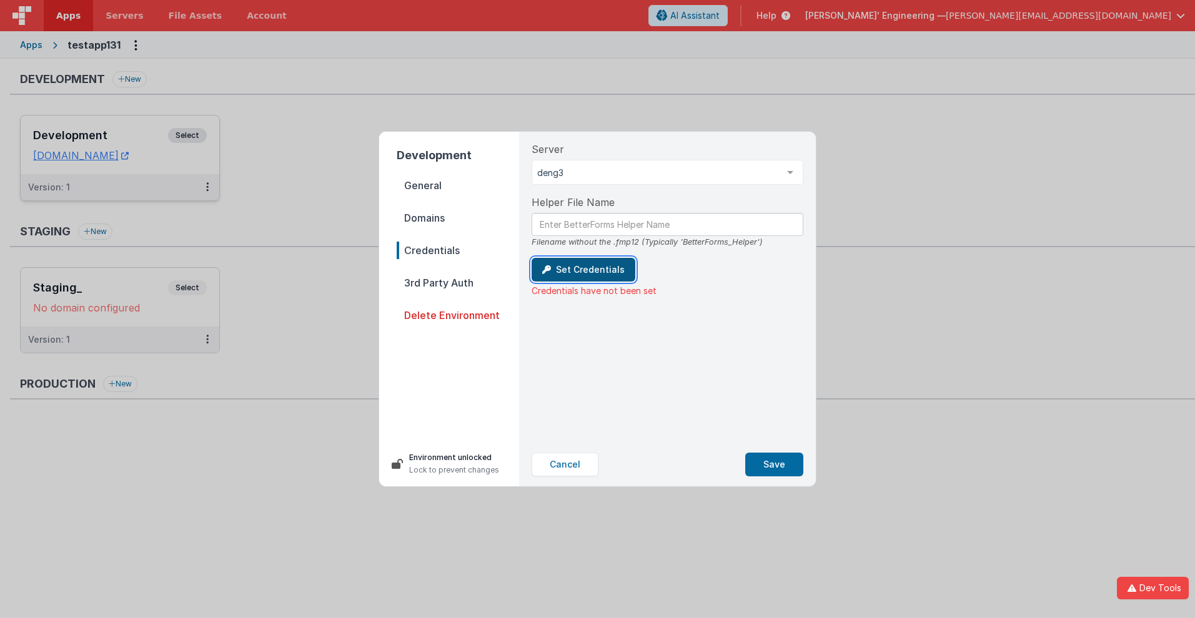
click at [581, 270] on button "Set Credentials" at bounding box center [584, 270] width 104 height 24
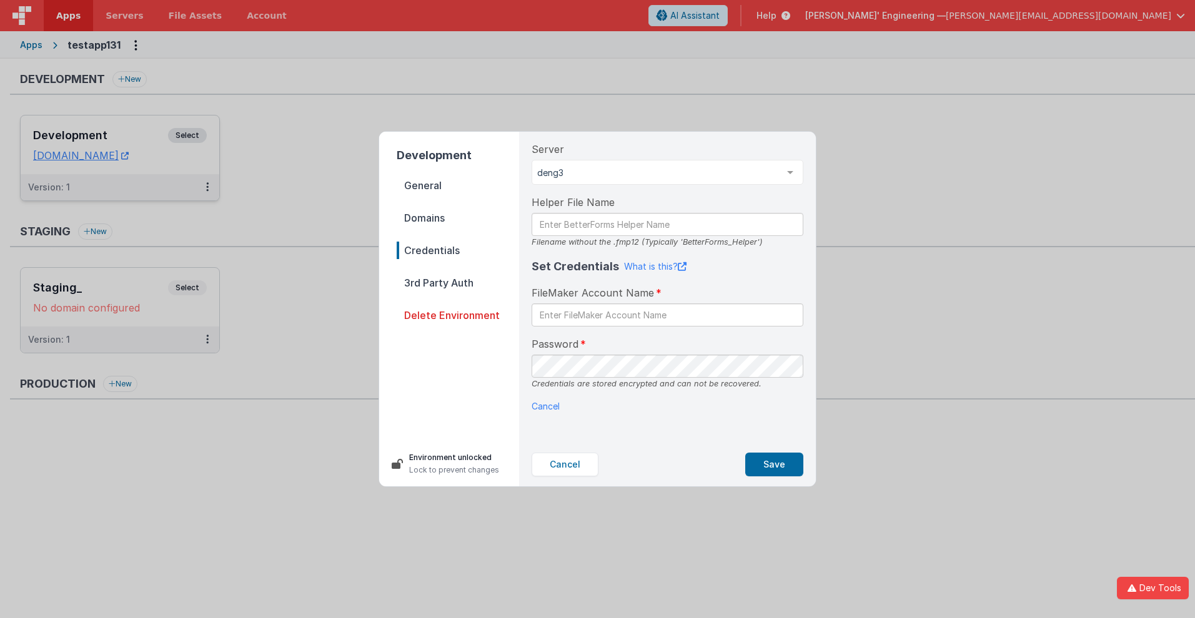
click at [538, 399] on div "Set Credentials What is this? FileMaker Account Name Password Credentials are s…" at bounding box center [668, 335] width 272 height 155
click at [667, 315] on input "text" at bounding box center [668, 315] width 272 height 23
type input "test"
click at [775, 465] on button "Save" at bounding box center [774, 465] width 58 height 24
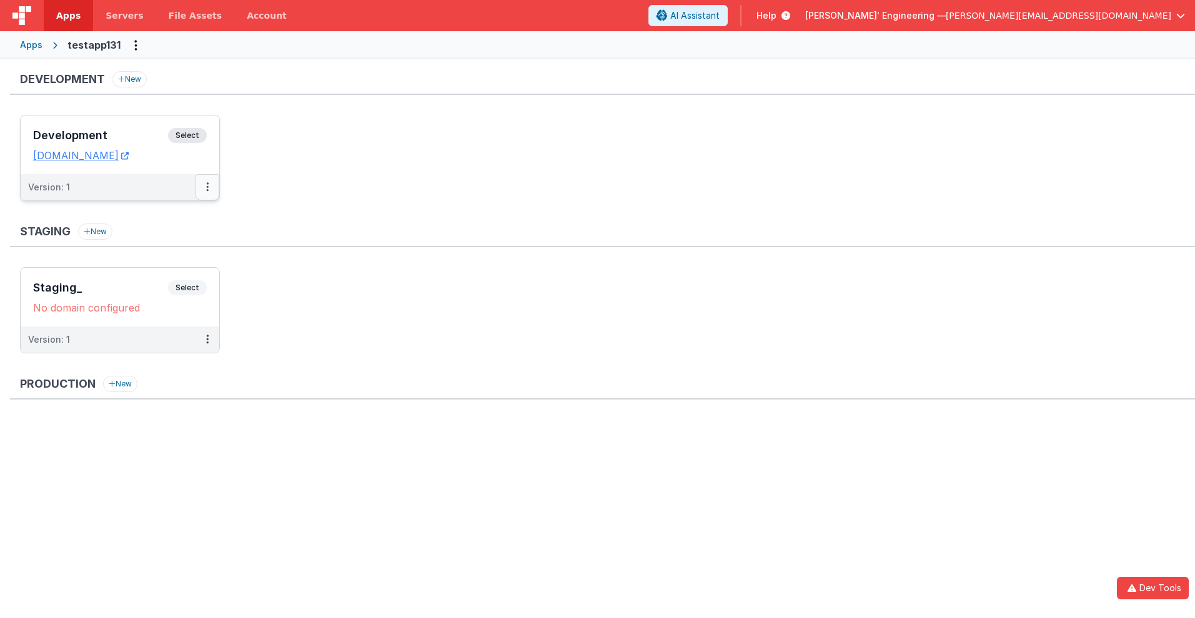
click at [207, 187] on icon at bounding box center [207, 187] width 2 height 1
click at [164, 238] on link "Deploy..." at bounding box center [164, 238] width 110 height 22
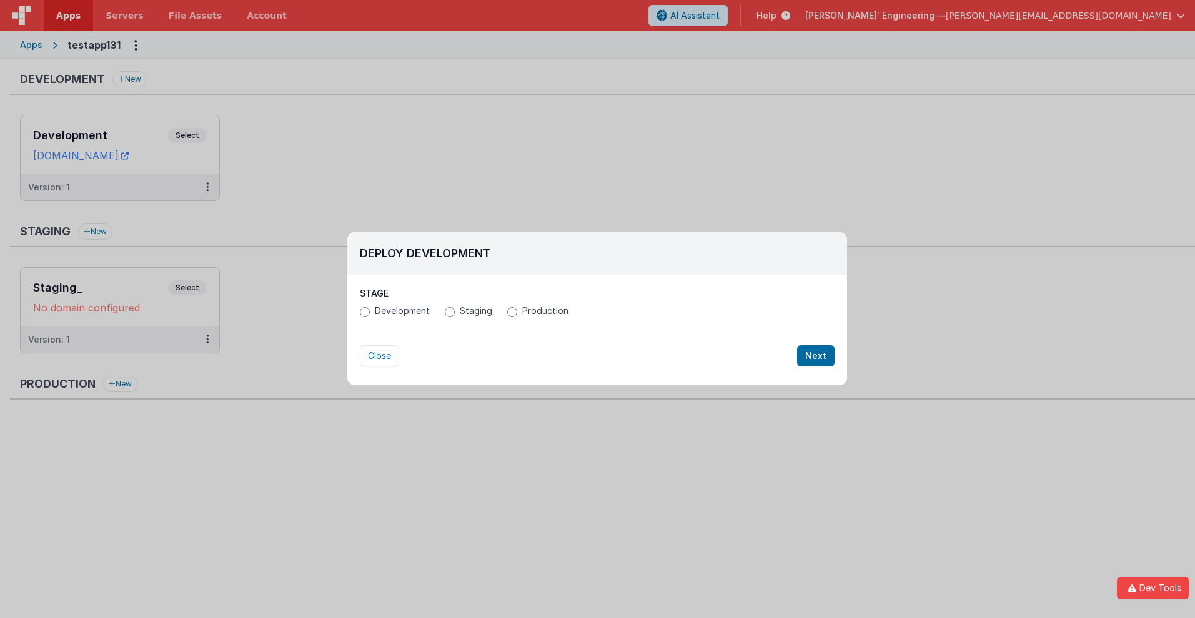
click at [543, 311] on span "Production" at bounding box center [545, 311] width 46 height 12
click at [517, 311] on input "Production" at bounding box center [512, 312] width 10 height 10
radio input "true"
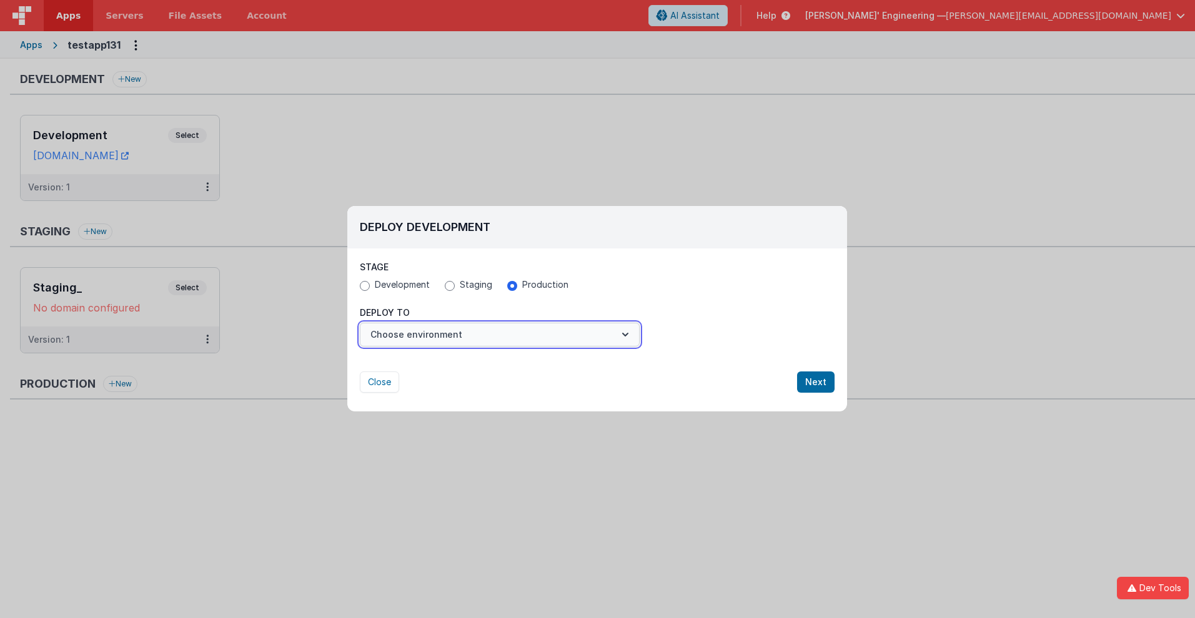
click at [500, 335] on button "Choose environment" at bounding box center [500, 335] width 280 height 24
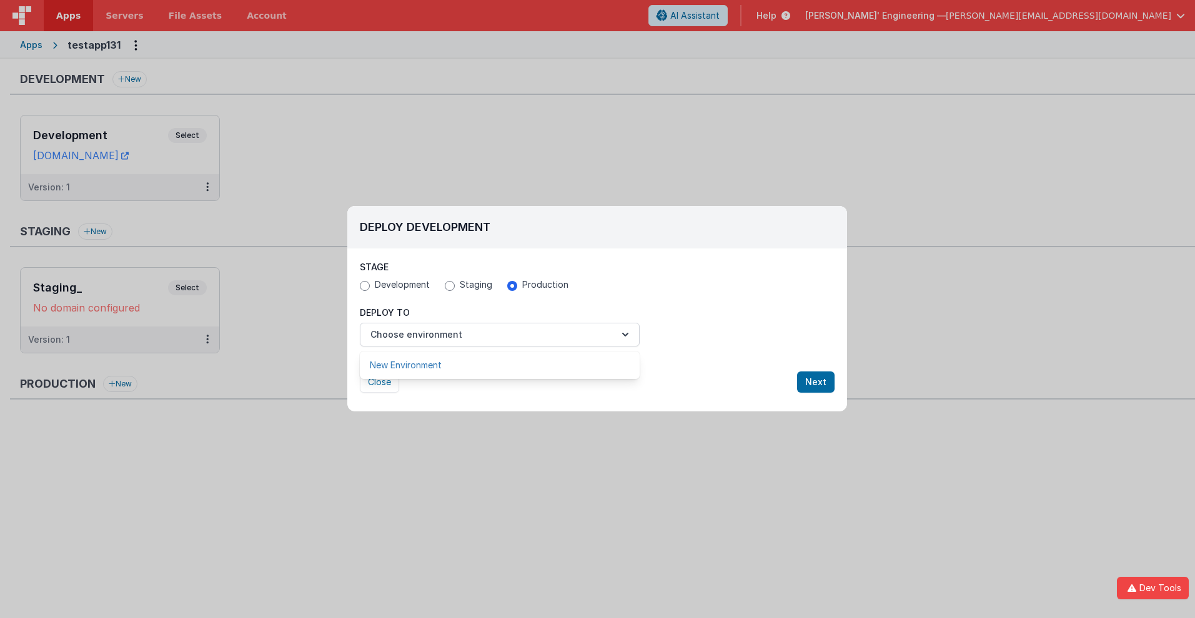
click at [500, 365] on link "New Environment" at bounding box center [500, 365] width 280 height 22
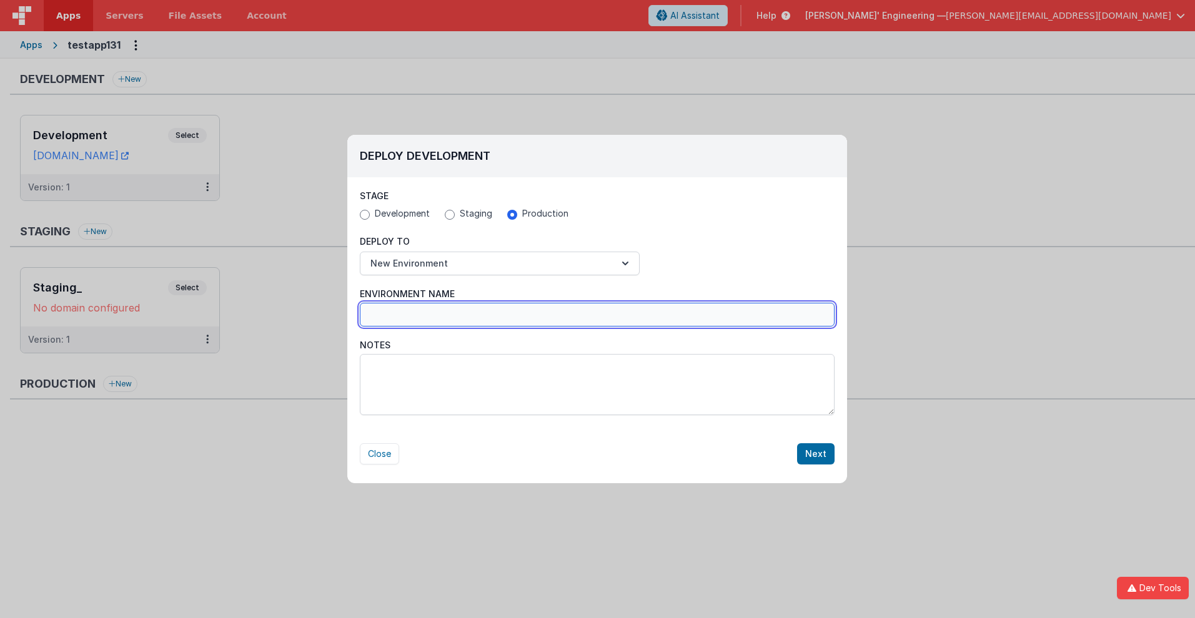
click at [597, 315] on input "Environment Name" at bounding box center [597, 315] width 475 height 24
type input "Production_"
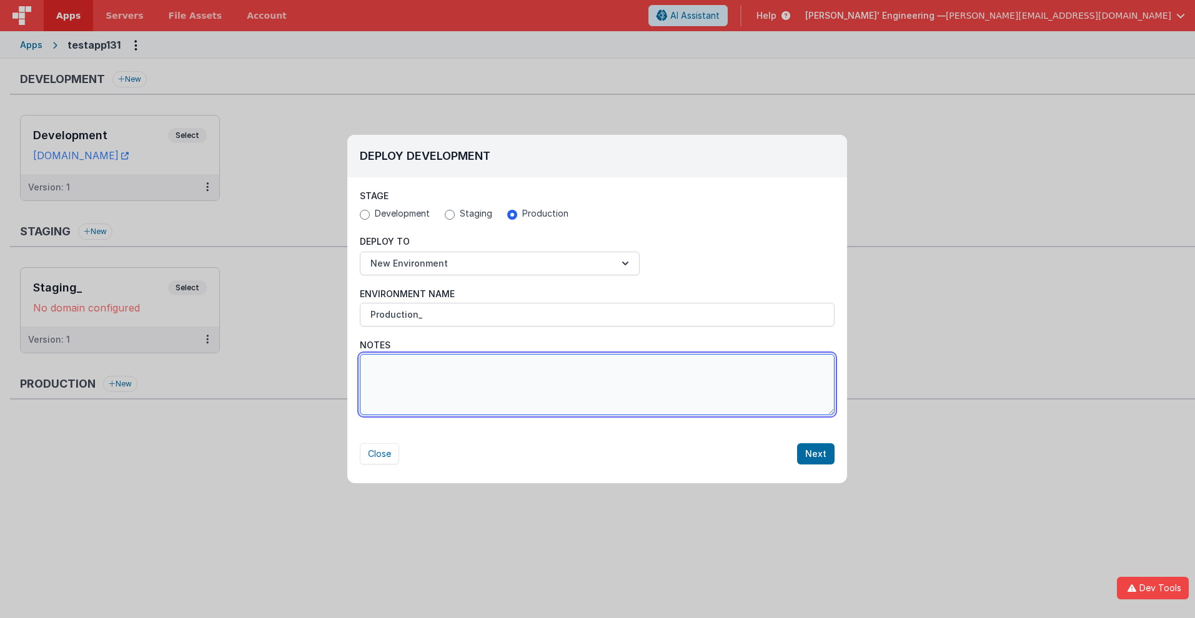
click at [597, 385] on textarea "Notes" at bounding box center [597, 384] width 475 height 61
type textarea "Test notes 123"
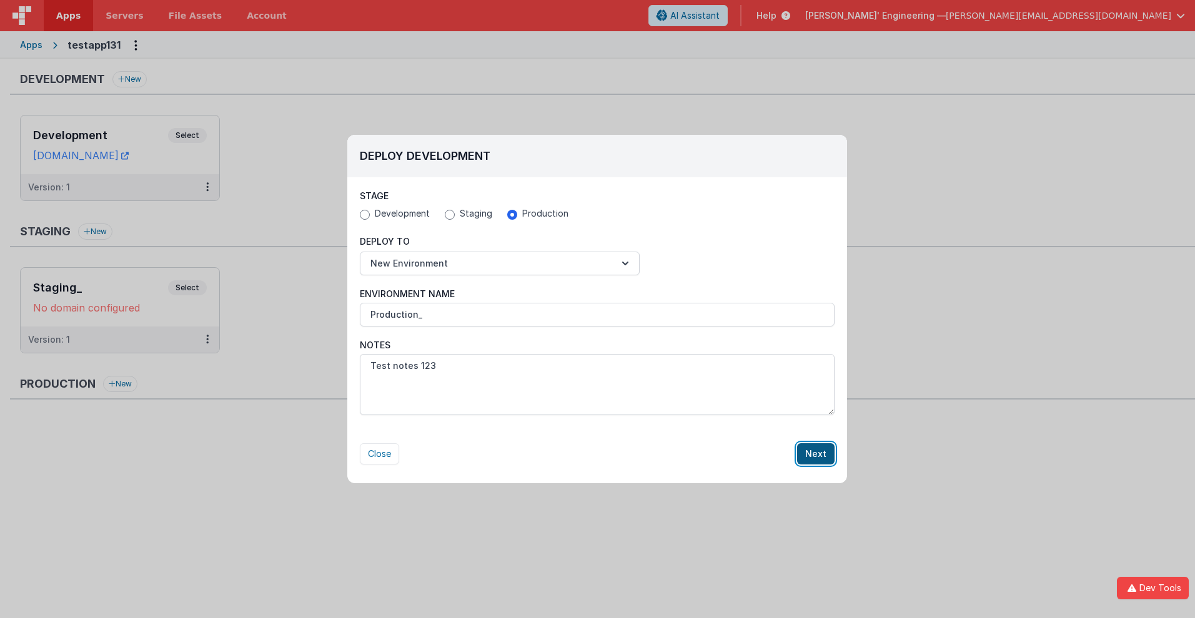
click at [817, 454] on button "Next" at bounding box center [815, 454] width 37 height 21
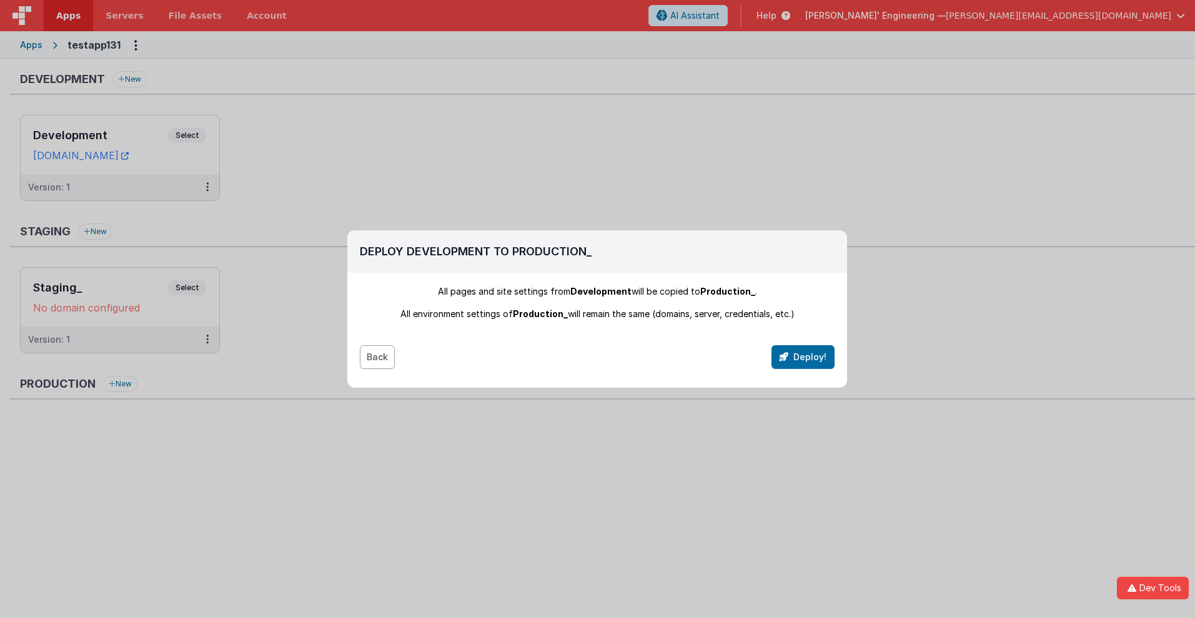
click at [377, 357] on button "Back" at bounding box center [377, 357] width 35 height 24
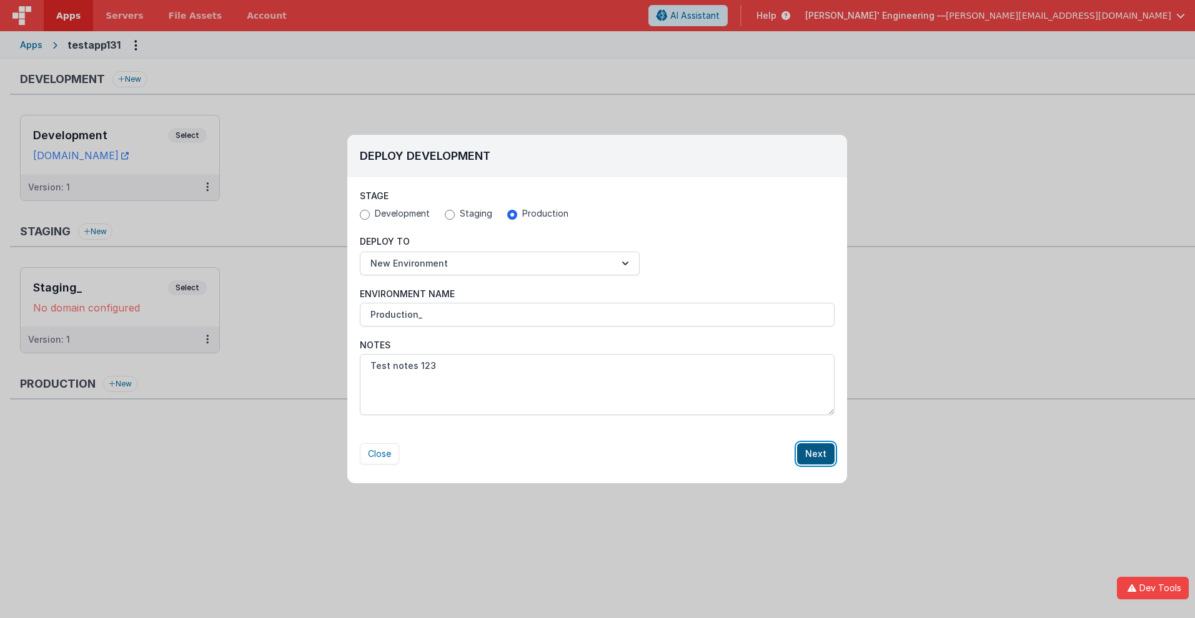
click at [817, 454] on button "Next" at bounding box center [815, 454] width 37 height 21
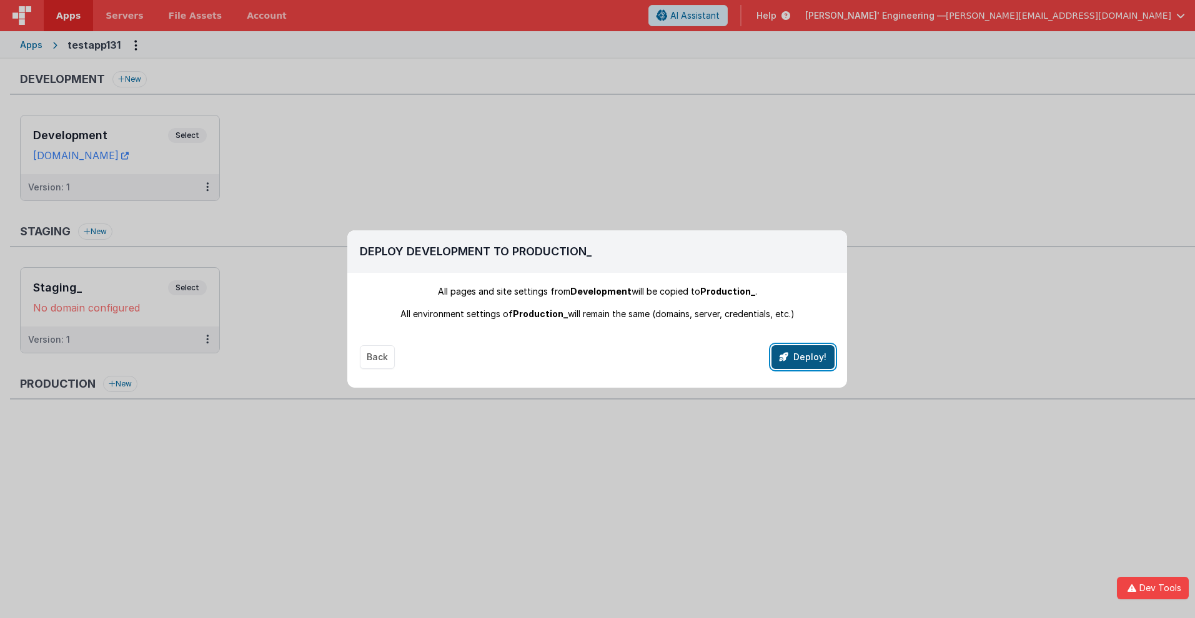
click at [803, 357] on button "Deploy!" at bounding box center [803, 357] width 63 height 24
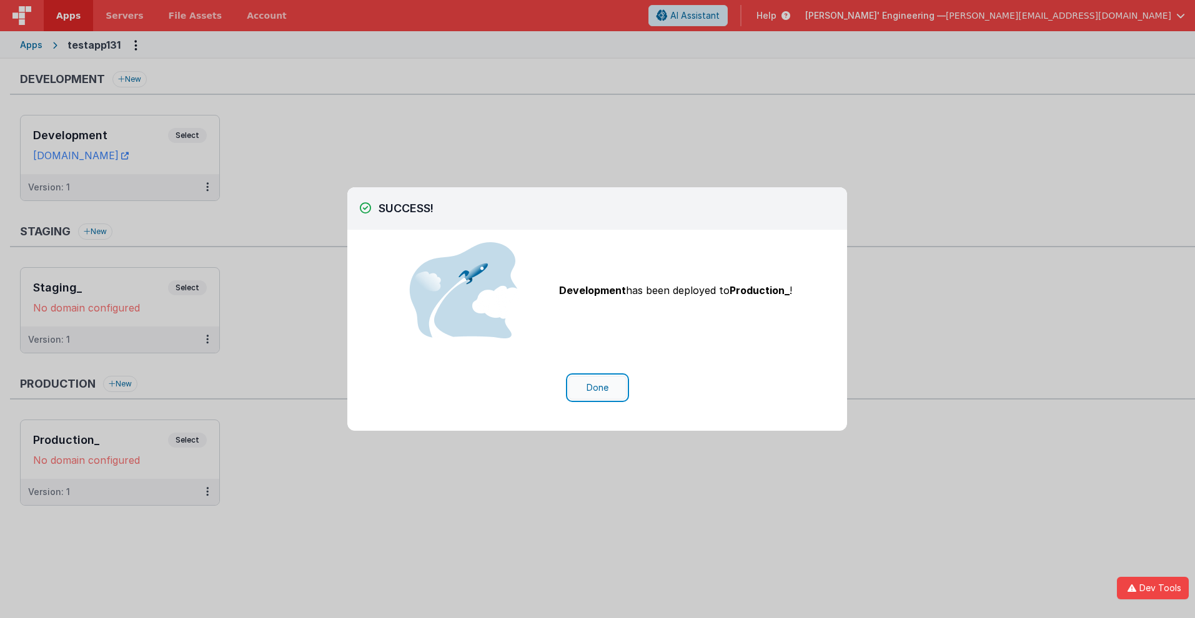
click at [597, 388] on button "Done" at bounding box center [598, 388] width 58 height 24
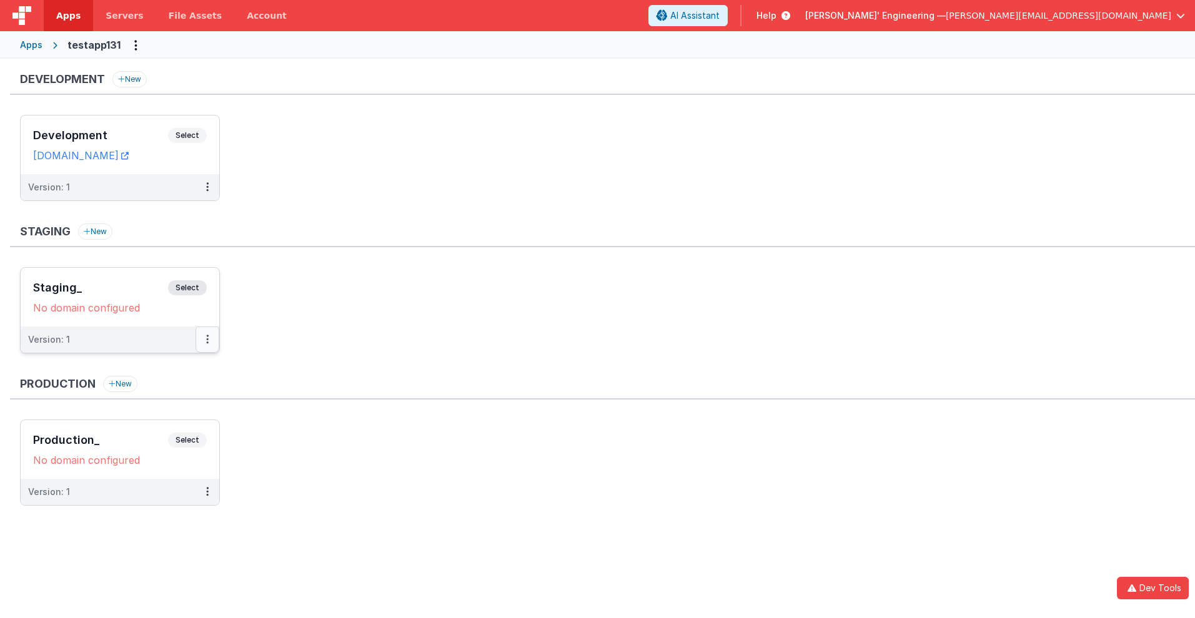
click at [214, 344] on button at bounding box center [208, 340] width 24 height 26
click at [164, 368] on link "Edit" at bounding box center [164, 368] width 110 height 22
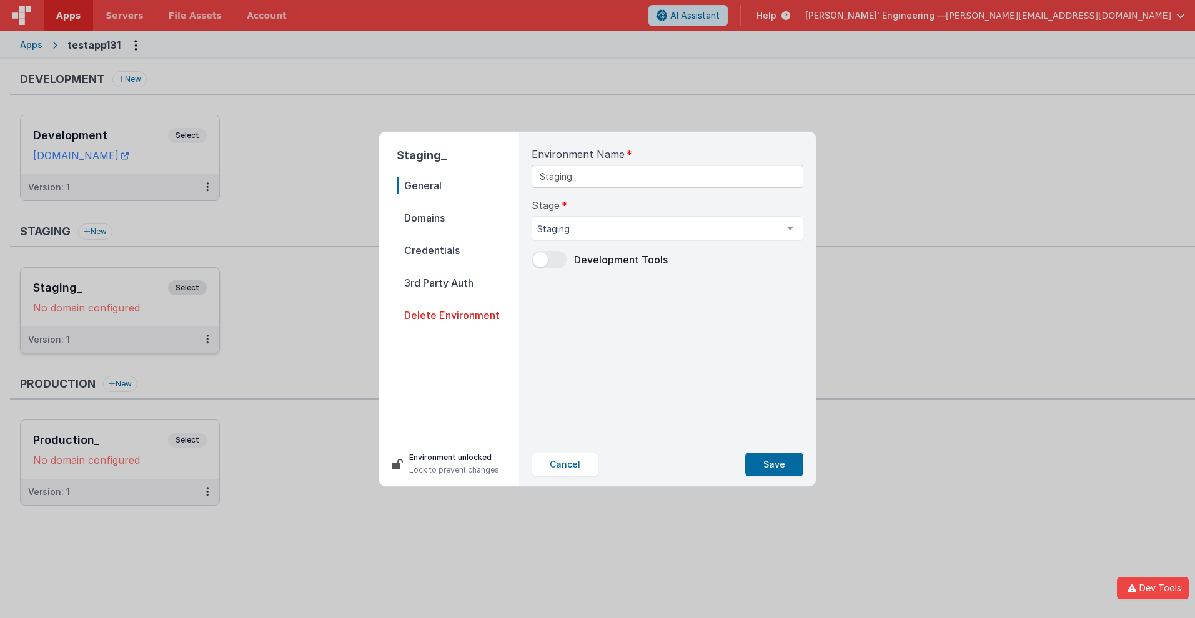
click at [458, 315] on span "Delete Environment" at bounding box center [458, 315] width 122 height 17
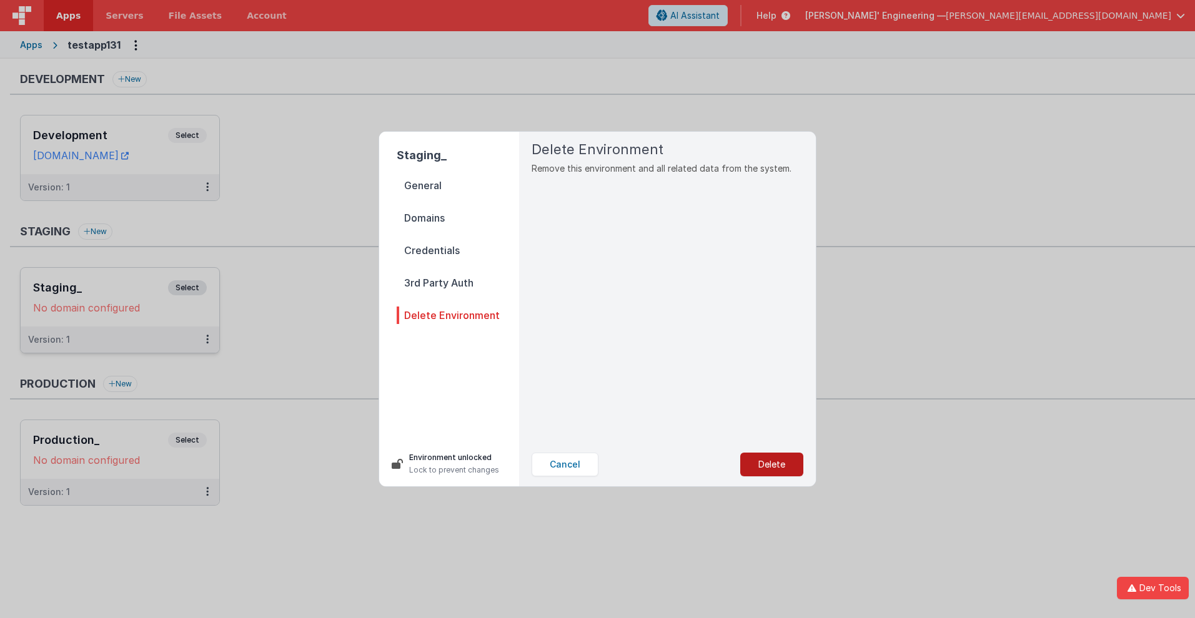
click at [772, 465] on button "Delete" at bounding box center [771, 465] width 63 height 24
click at [708, 465] on button "Yes, Delete" at bounding box center [709, 465] width 82 height 24
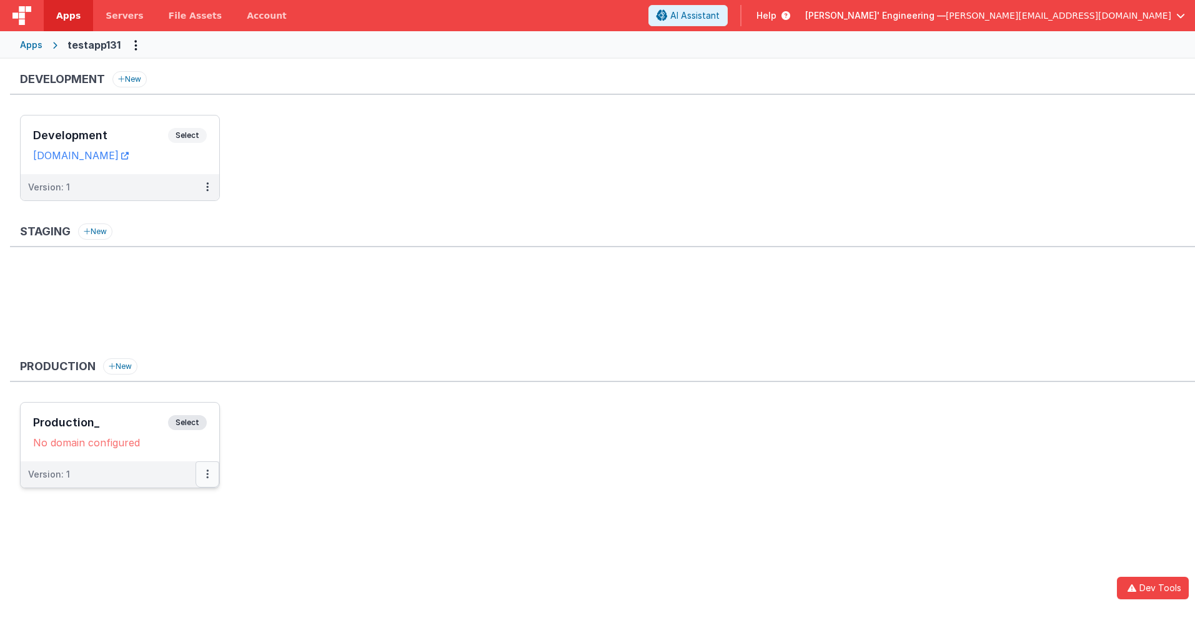
click at [214, 479] on button at bounding box center [208, 475] width 24 height 26
click at [164, 503] on link "Edit" at bounding box center [164, 503] width 110 height 22
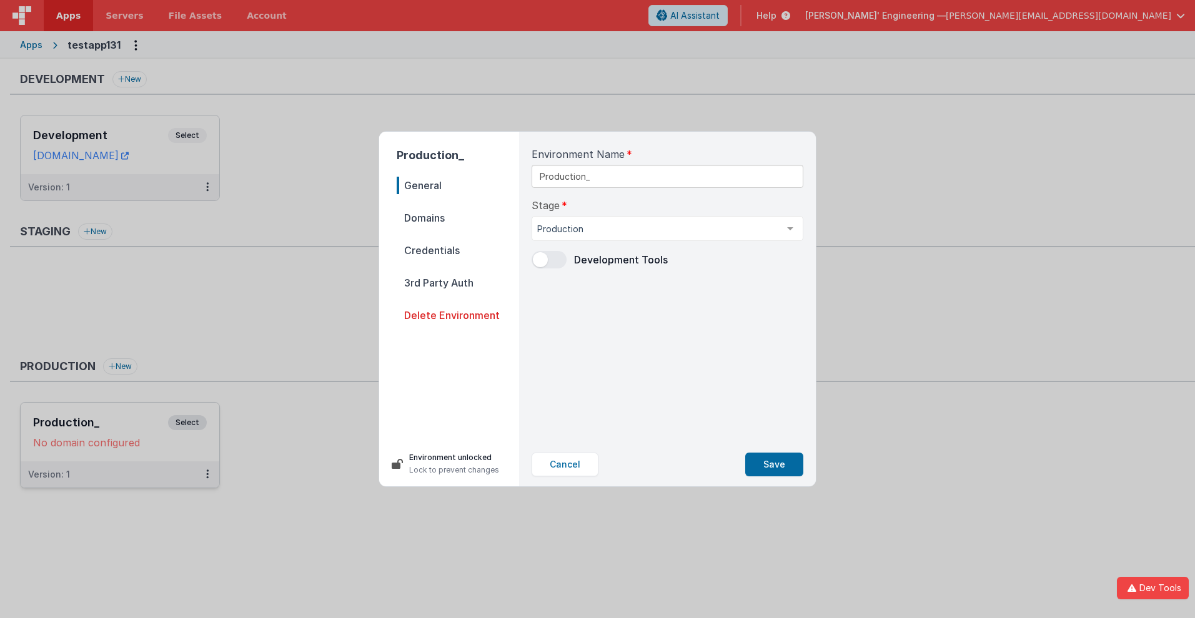
click at [458, 315] on span "Delete Environment" at bounding box center [458, 315] width 122 height 17
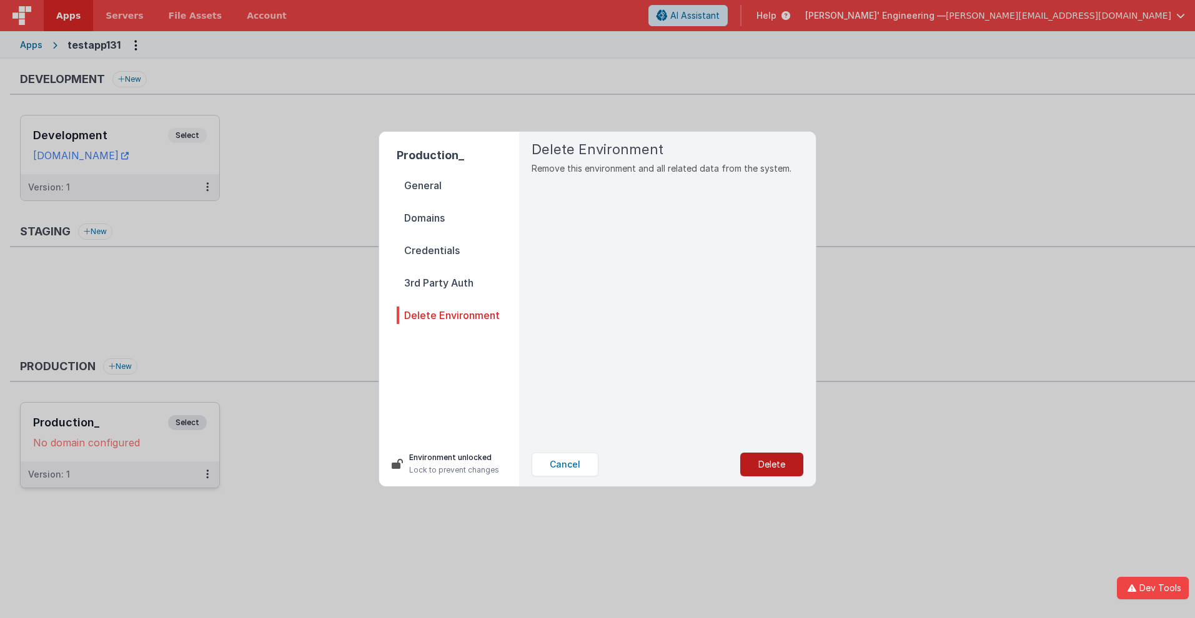
click at [772, 465] on button "Delete" at bounding box center [771, 465] width 63 height 24
click at [708, 465] on button "Yes, Delete" at bounding box center [709, 465] width 82 height 24
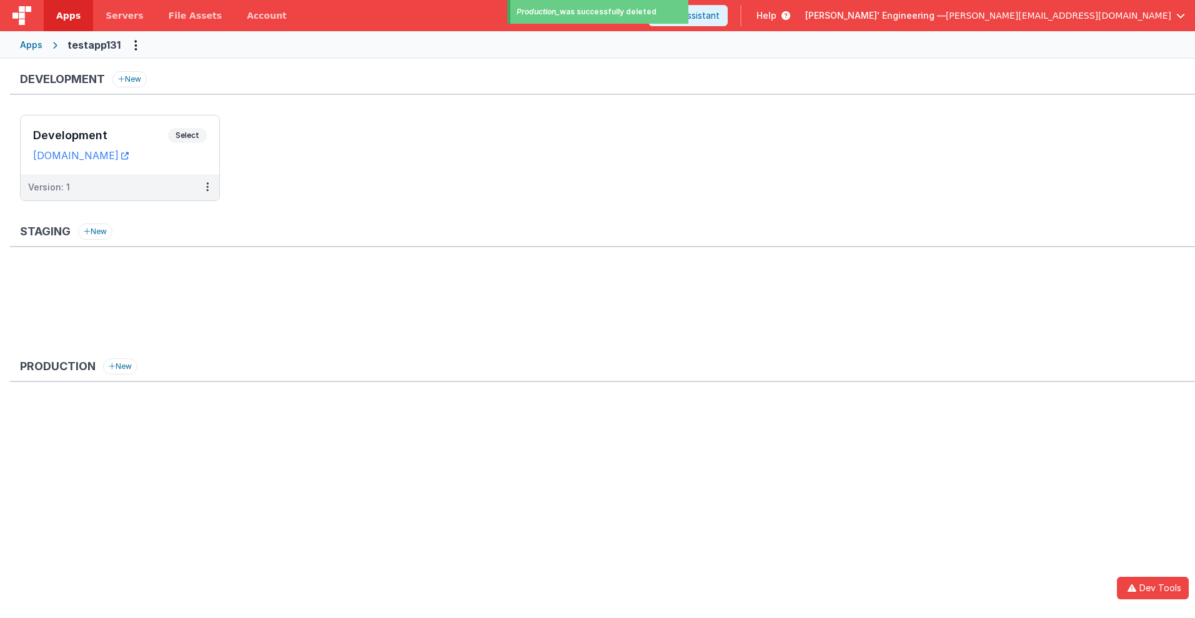
click at [68, 16] on span "Apps" at bounding box center [68, 15] width 24 height 12
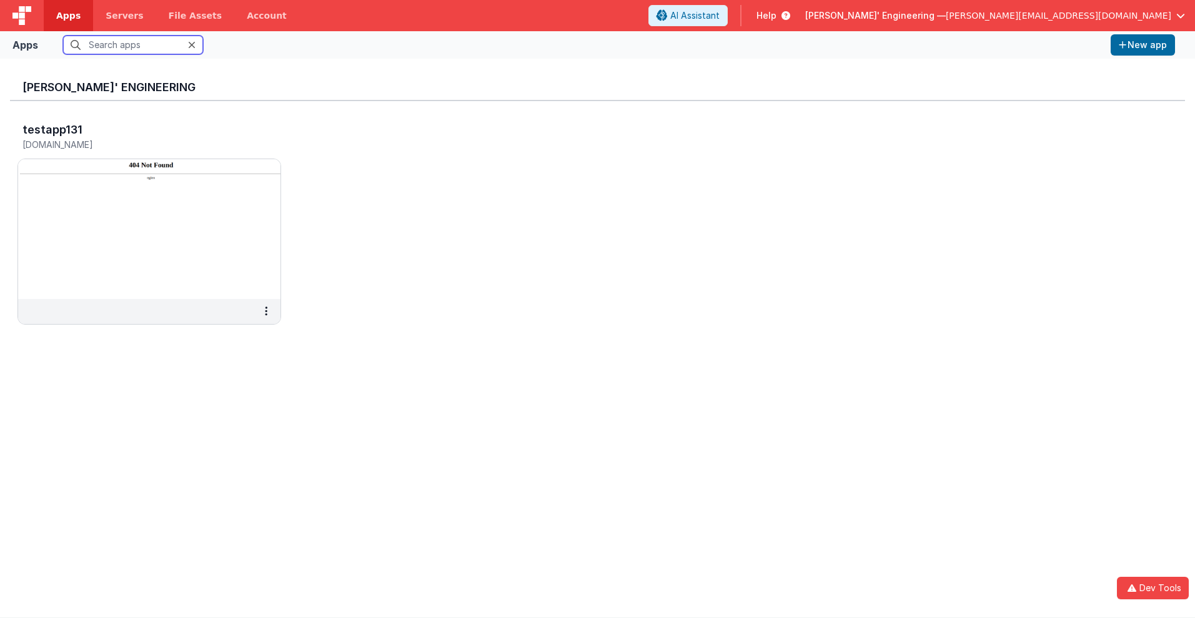
click at [133, 45] on input "text" at bounding box center [133, 45] width 140 height 19
type input "testapp131"
click at [136, 144] on h5 "testapp131.fmbetterforms.com" at bounding box center [135, 144] width 227 height 9
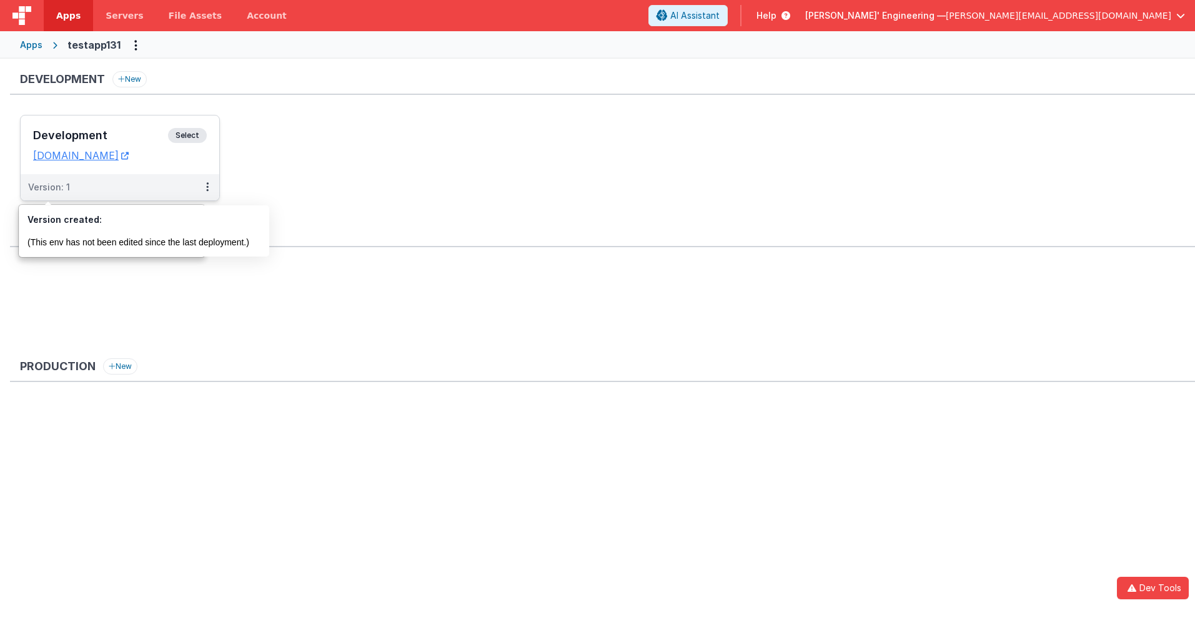
click at [48, 187] on div "Version: 1" at bounding box center [49, 187] width 42 height 12
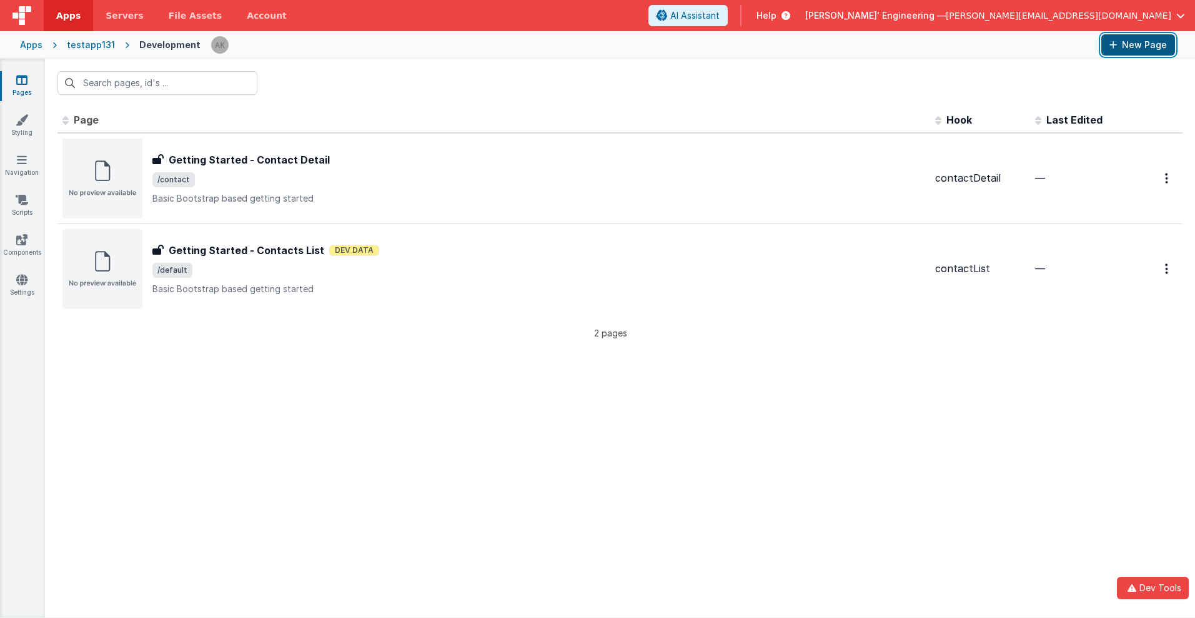
click at [1138, 45] on button "New Page" at bounding box center [1138, 44] width 74 height 21
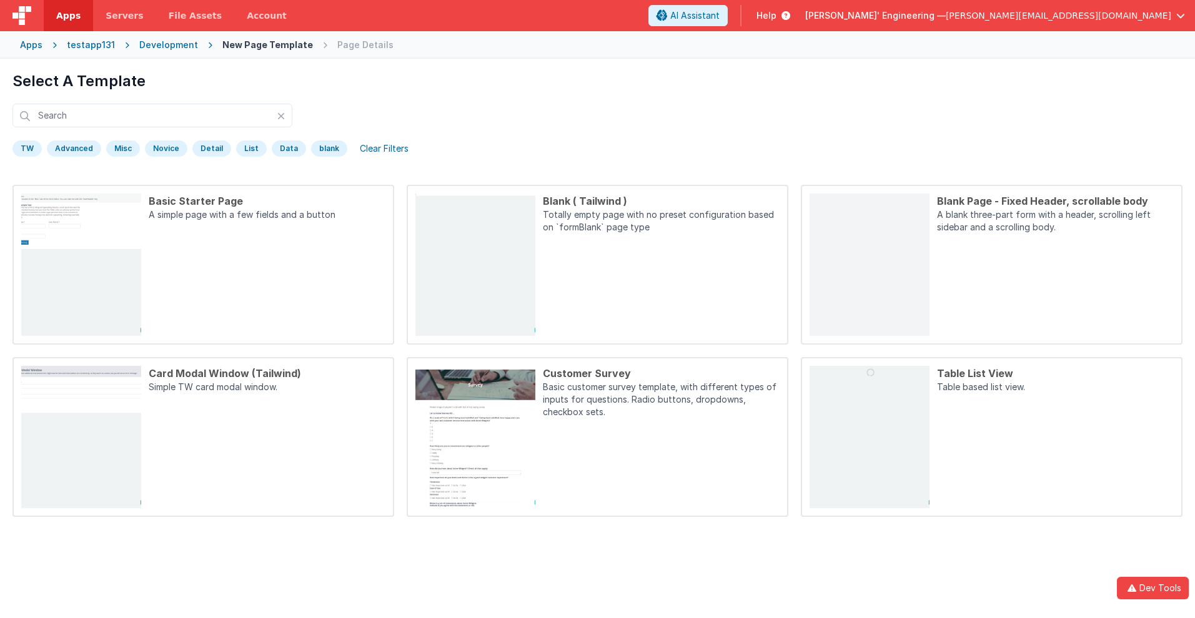
scroll to position [59, 0]
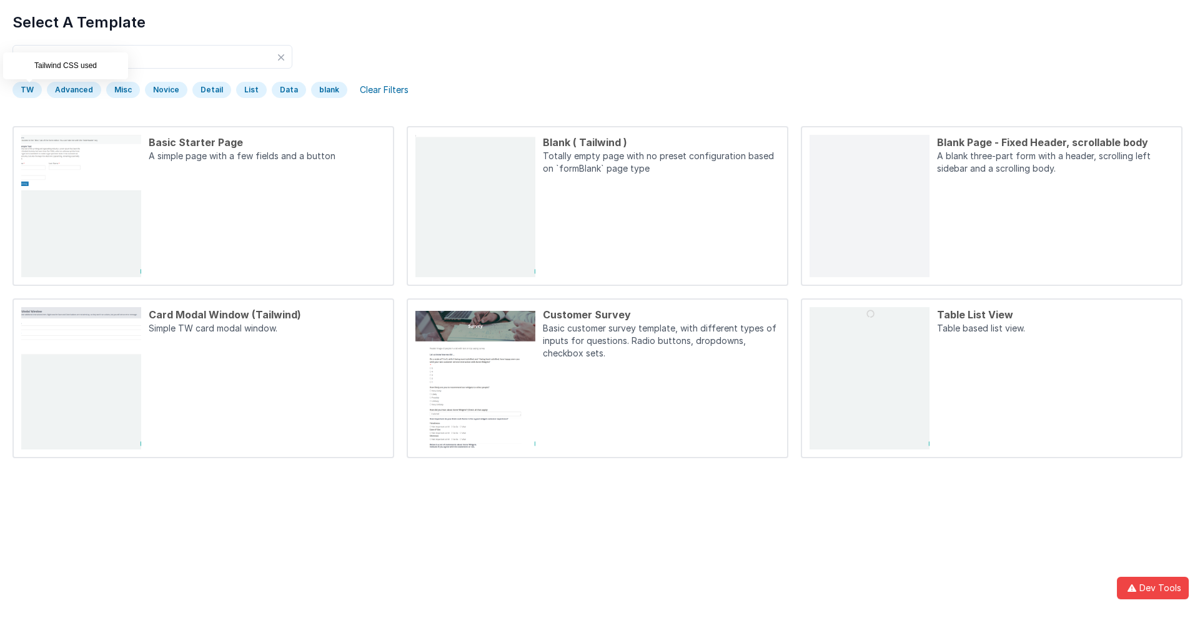
click at [27, 90] on div "TW" at bounding box center [26, 90] width 29 height 16
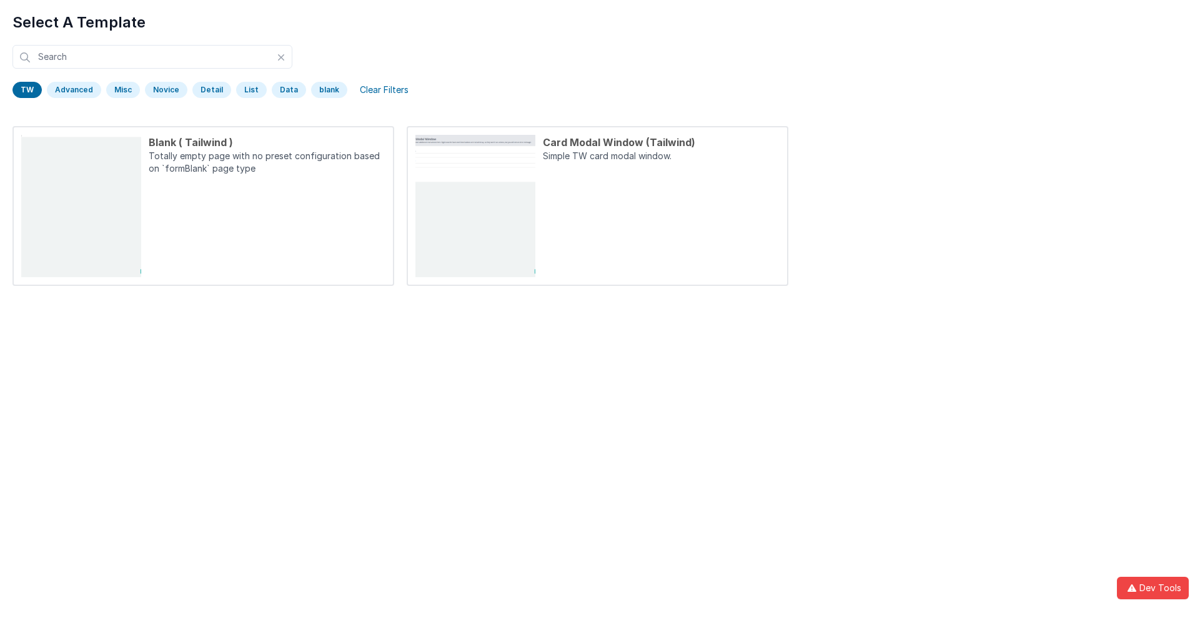
click at [27, 90] on div "TW" at bounding box center [26, 90] width 29 height 16
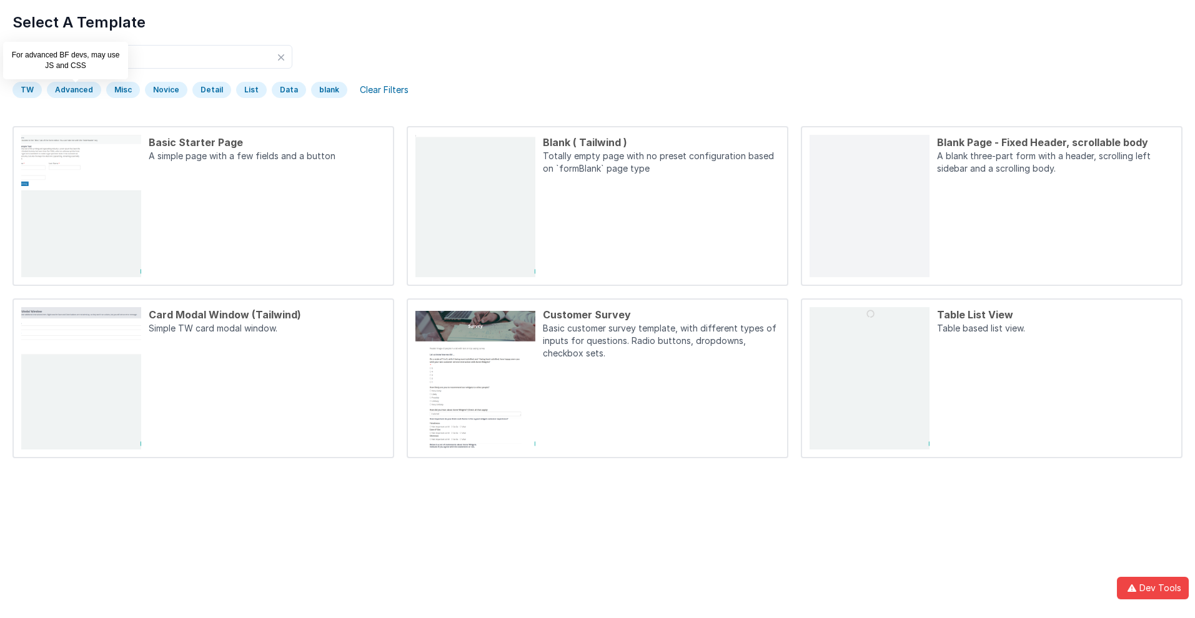
click at [72, 90] on div "Advanced" at bounding box center [74, 90] width 54 height 16
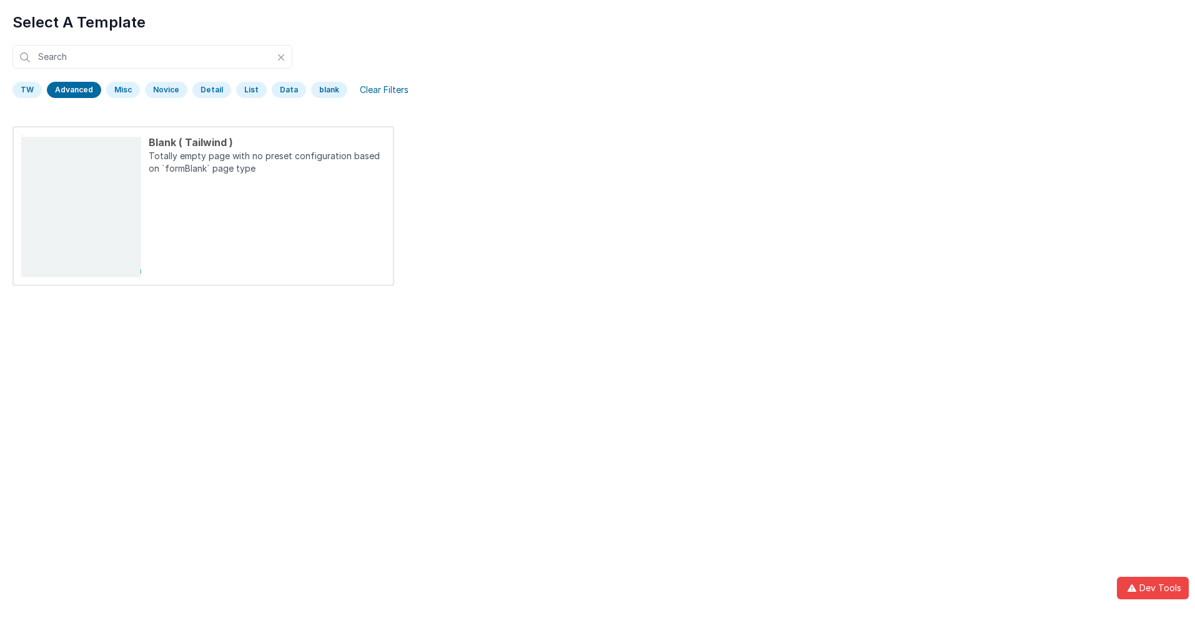
click at [72, 90] on div "Advanced" at bounding box center [74, 90] width 54 height 16
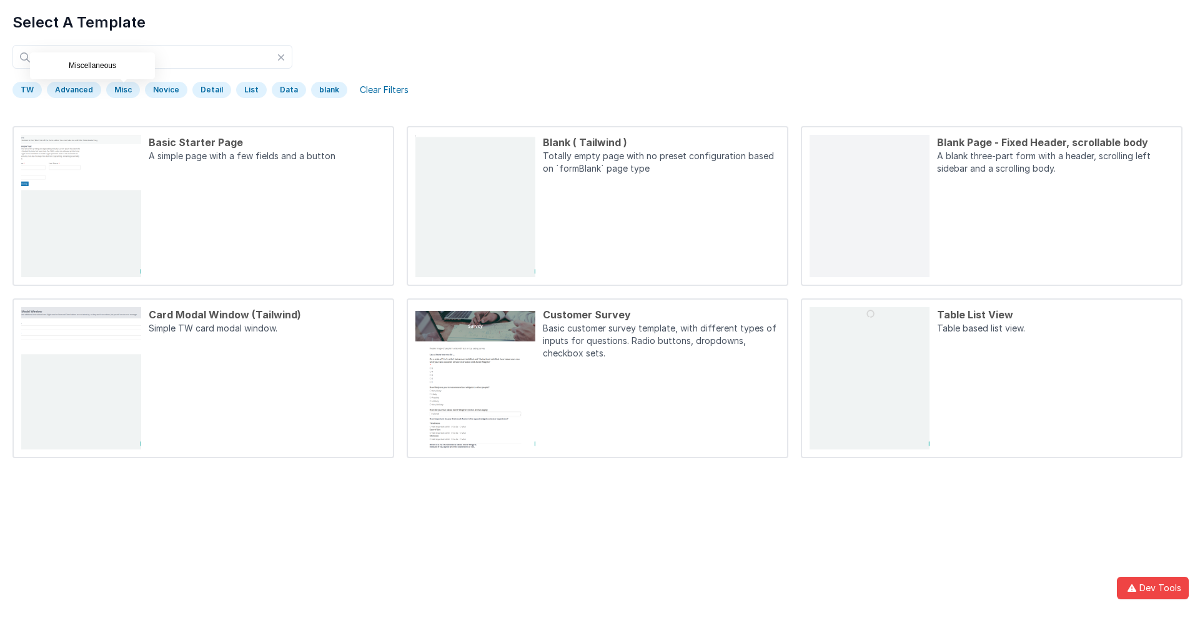
click at [121, 90] on div "Misc" at bounding box center [123, 90] width 34 height 16
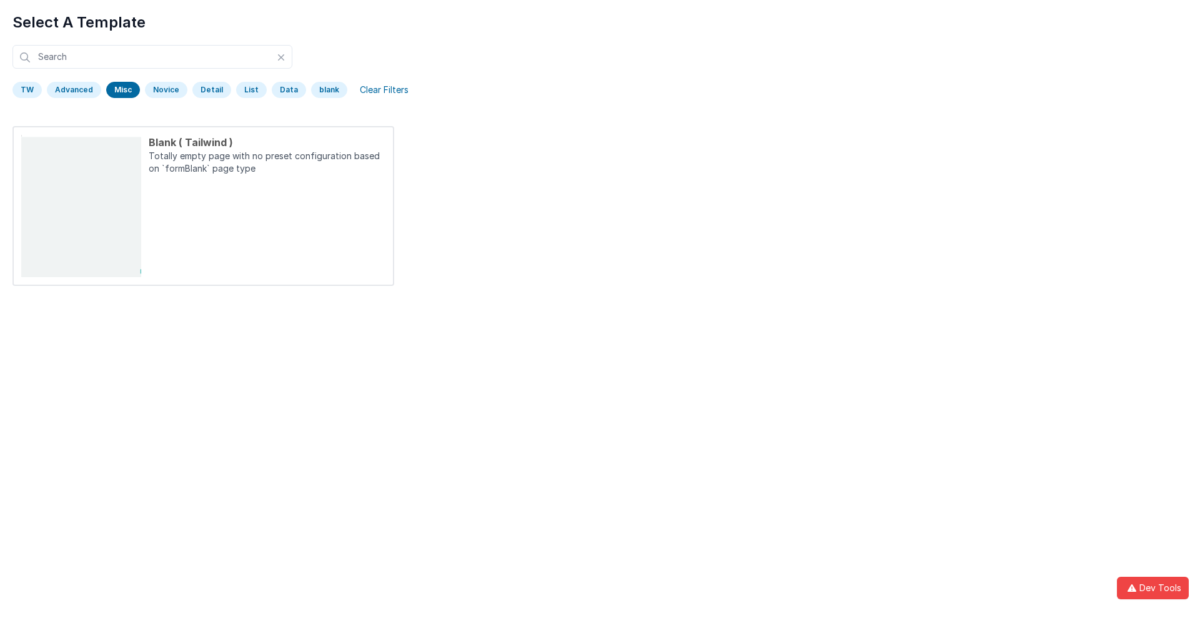
click at [121, 90] on div "Misc" at bounding box center [123, 90] width 34 height 16
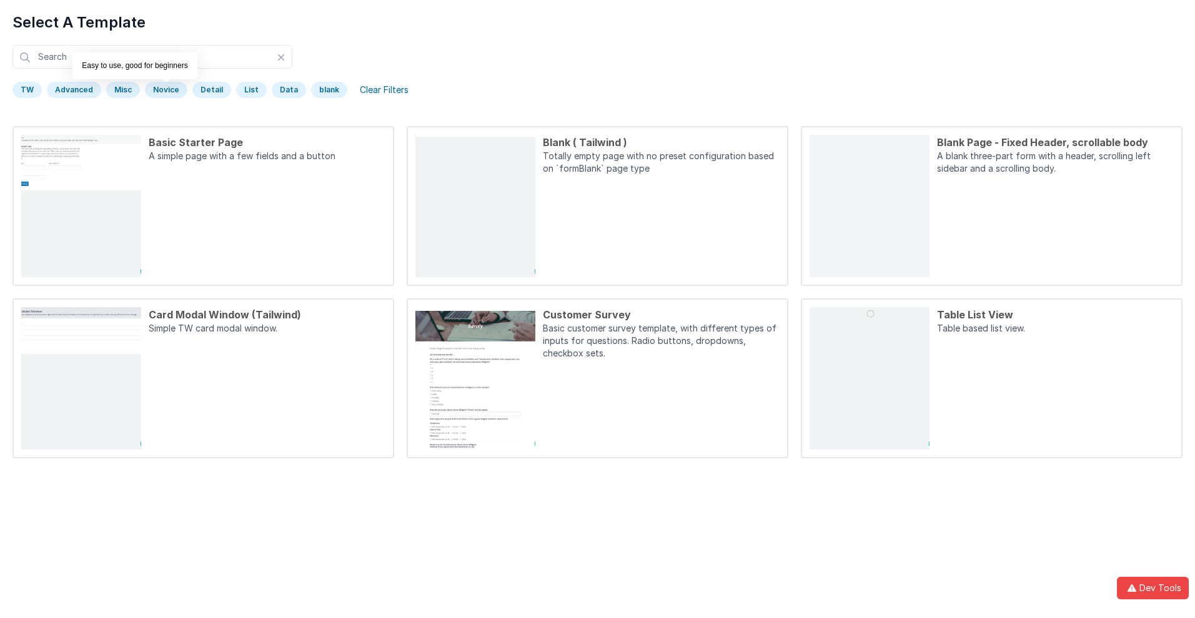
click at [164, 90] on div "Novice" at bounding box center [166, 90] width 42 height 16
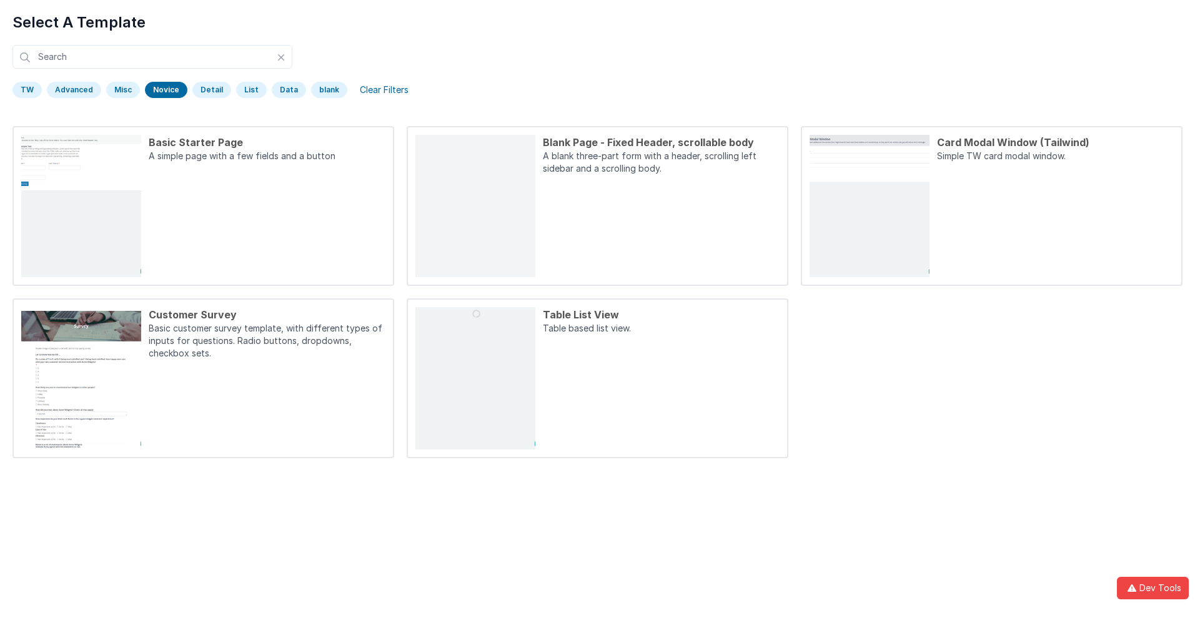
click at [164, 90] on div "Novice" at bounding box center [166, 90] width 42 height 16
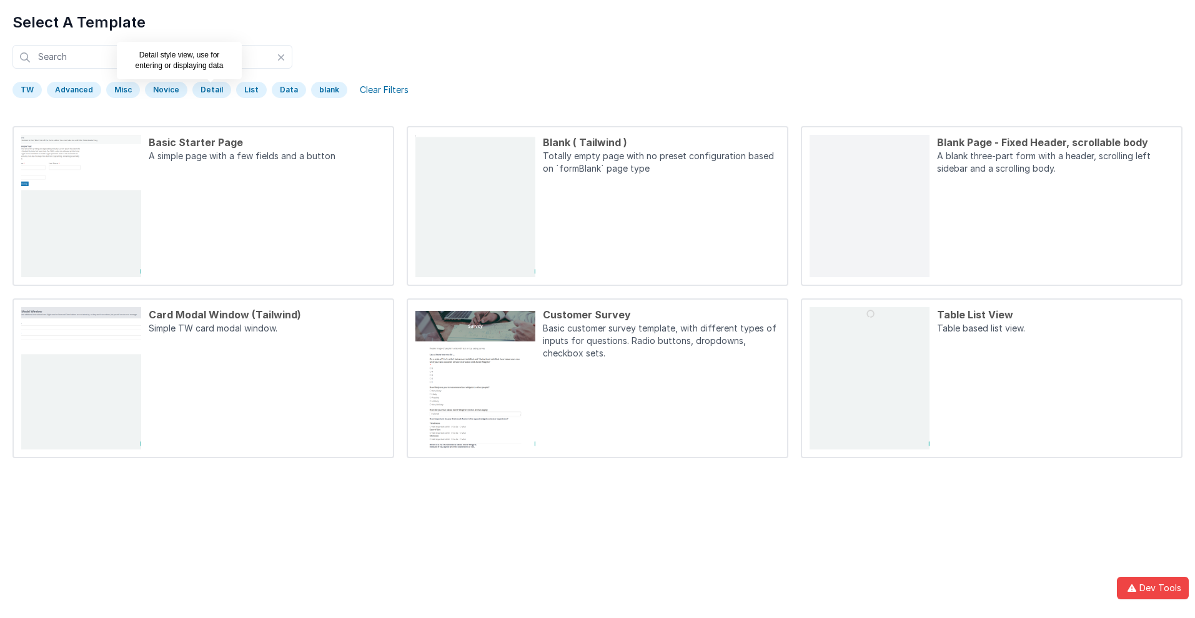
click at [207, 90] on div "Detail" at bounding box center [211, 90] width 39 height 16
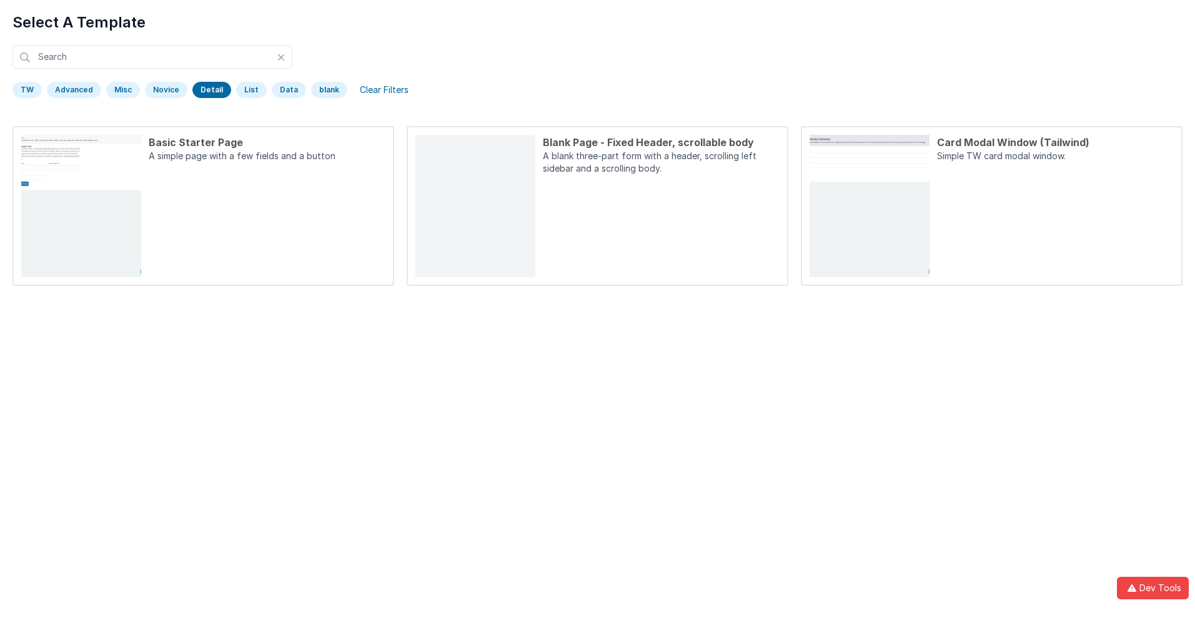
click at [207, 90] on div "Detail" at bounding box center [211, 90] width 39 height 16
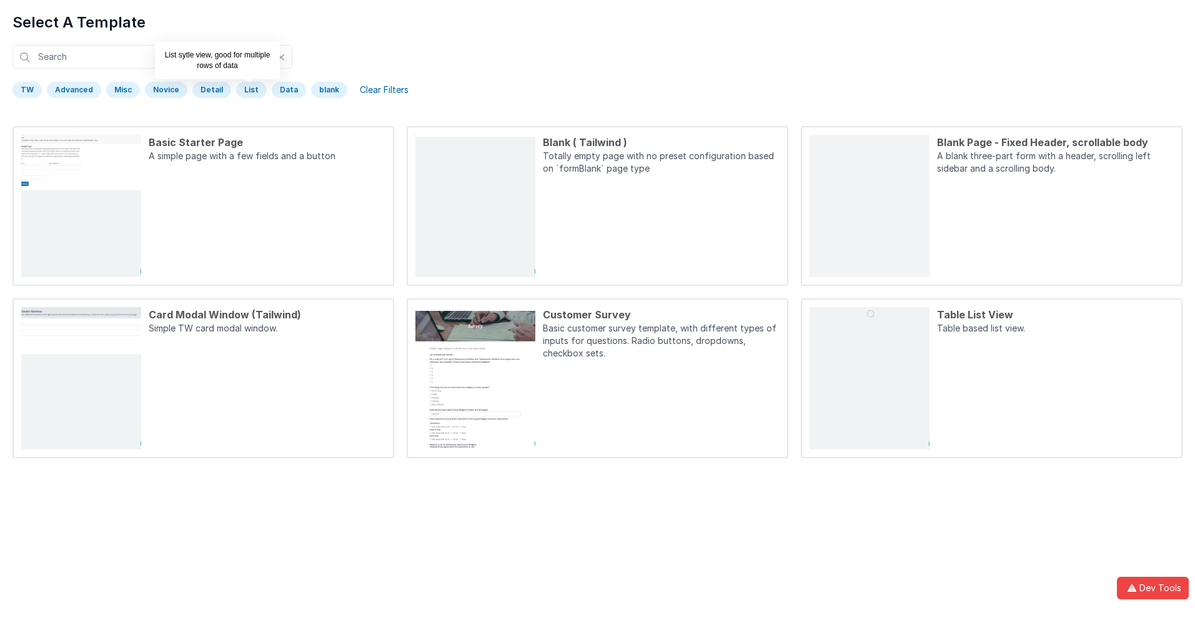
click at [246, 90] on div "List" at bounding box center [251, 90] width 31 height 16
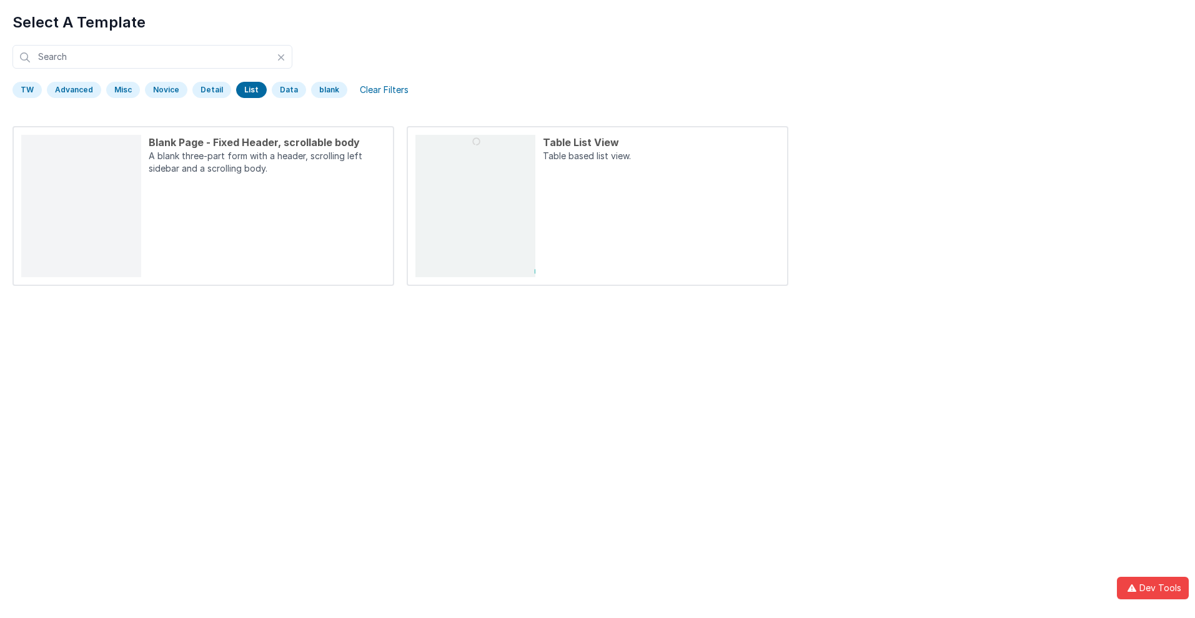
click at [246, 90] on div "List" at bounding box center [251, 90] width 31 height 16
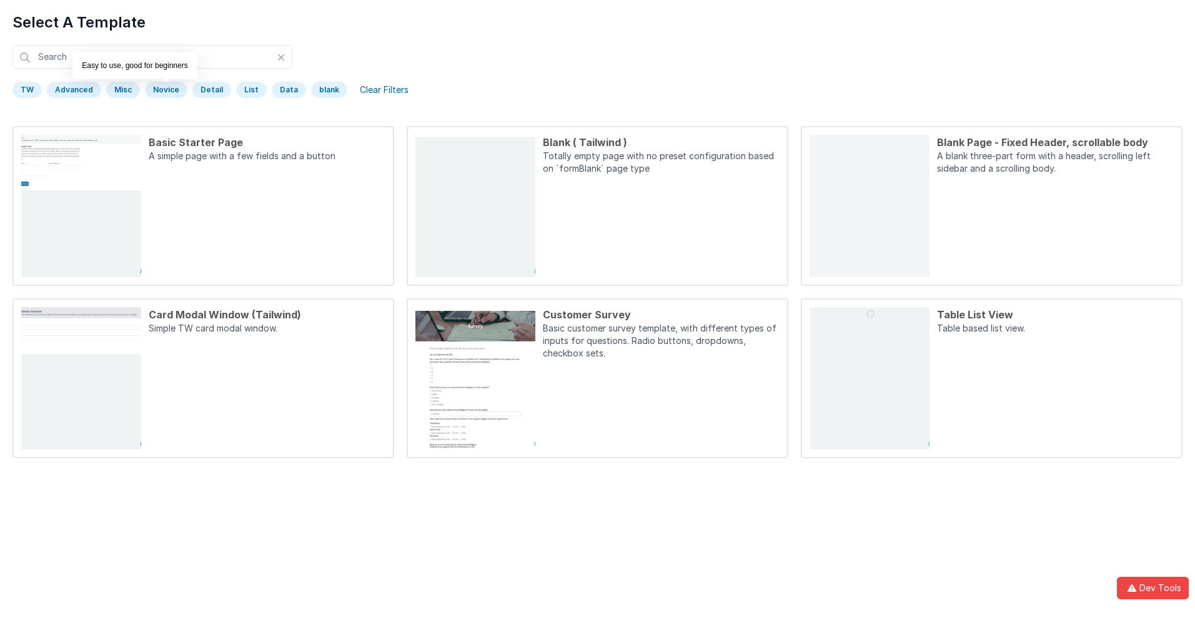
click at [164, 90] on div "Novice" at bounding box center [166, 90] width 42 height 16
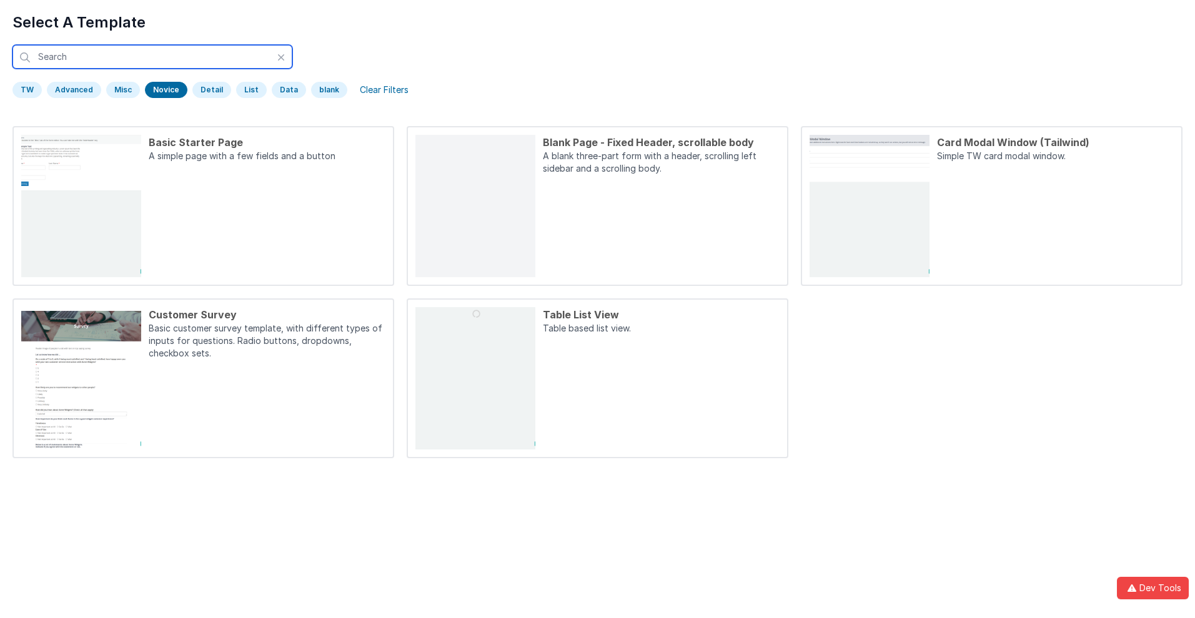
click at [152, 57] on input "text" at bounding box center [152, 57] width 280 height 24
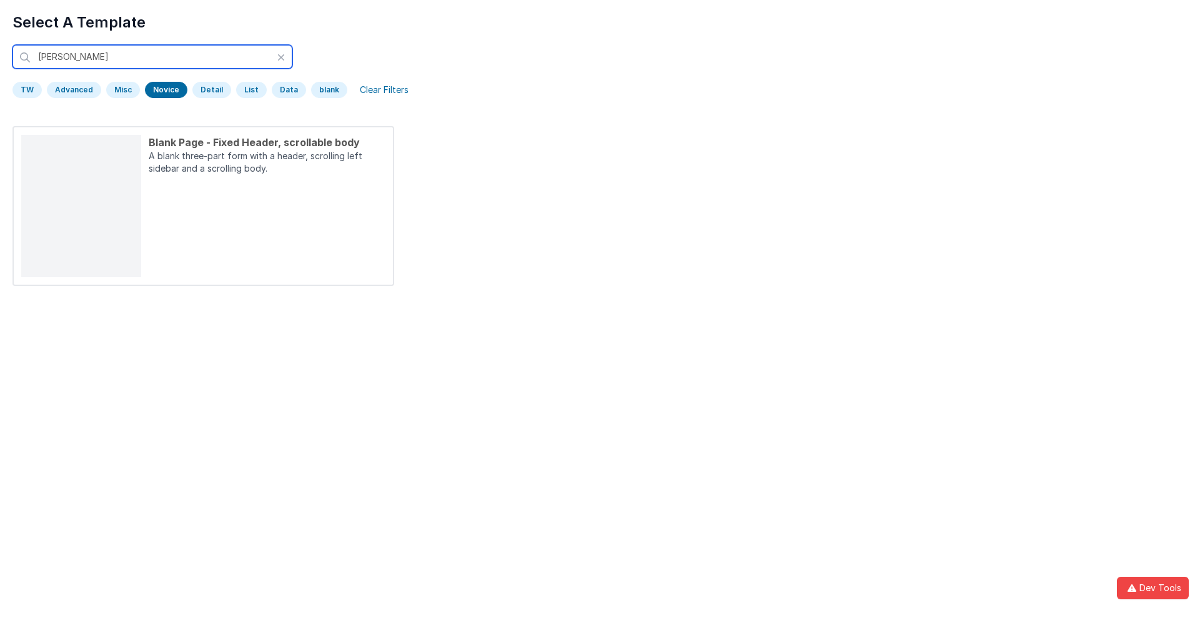
type input "blank"
